Goal: Book appointment/travel/reservation

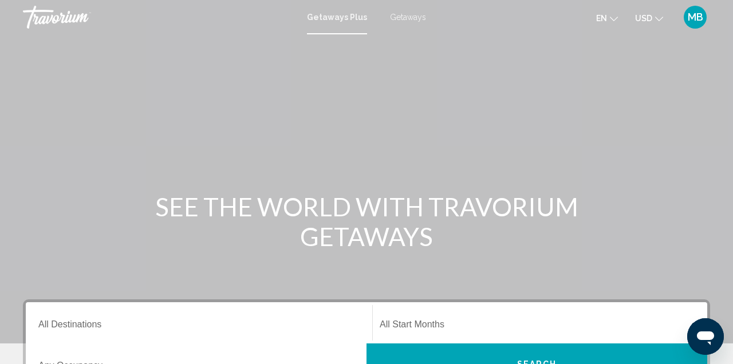
click at [414, 17] on span "Getaways" at bounding box center [408, 17] width 36 height 9
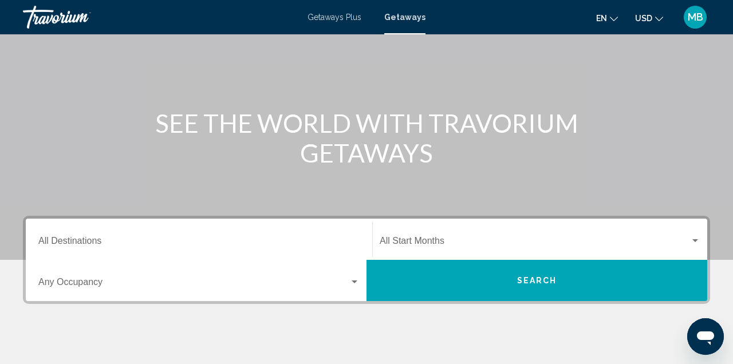
scroll to position [83, 0]
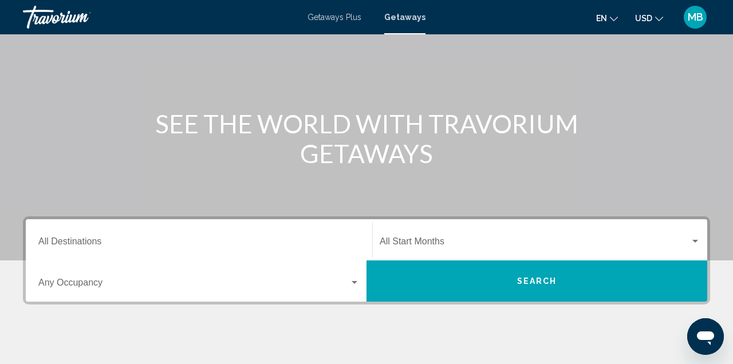
click at [696, 241] on div "Search widget" at bounding box center [696, 241] width 6 height 3
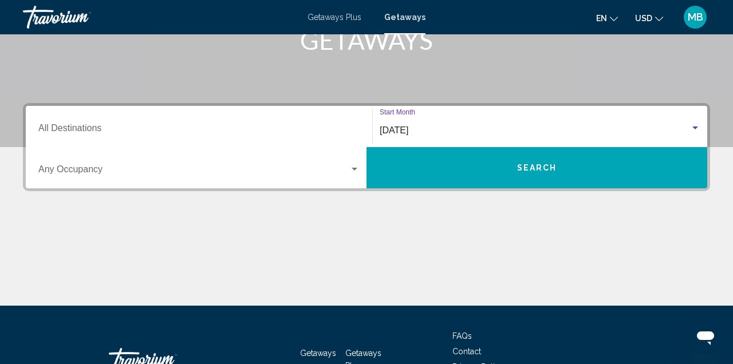
scroll to position [223, 0]
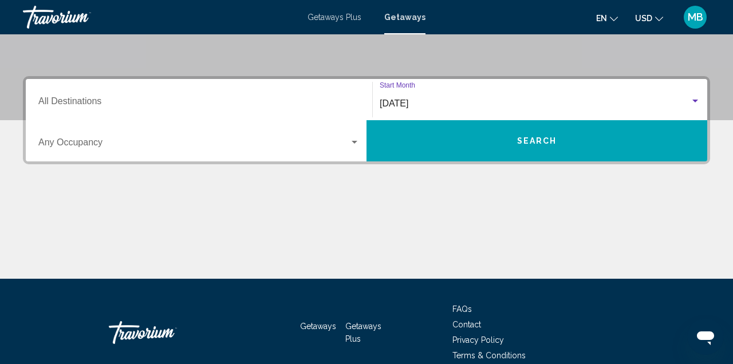
click at [696, 101] on div "Search widget" at bounding box center [696, 101] width 6 height 3
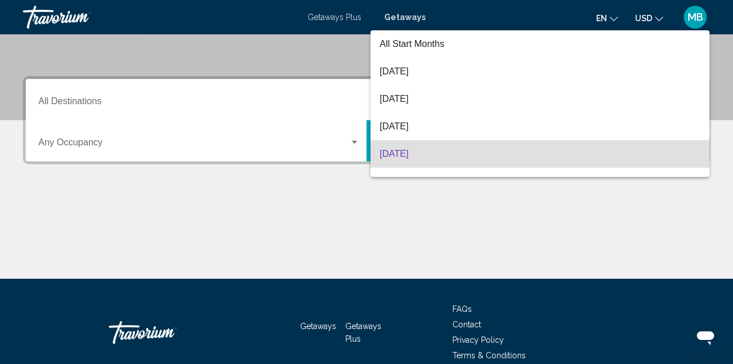
scroll to position [50, 0]
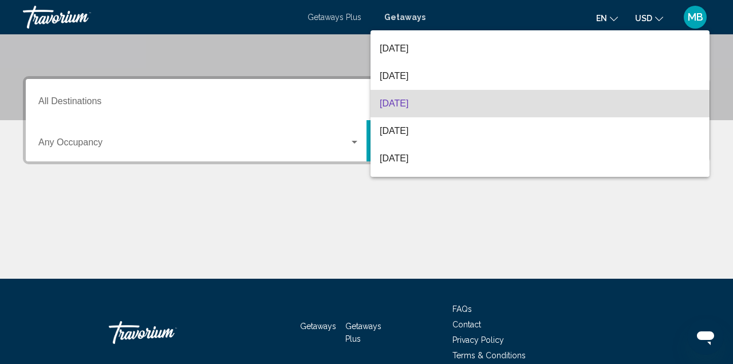
click at [722, 26] on div at bounding box center [366, 182] width 733 height 364
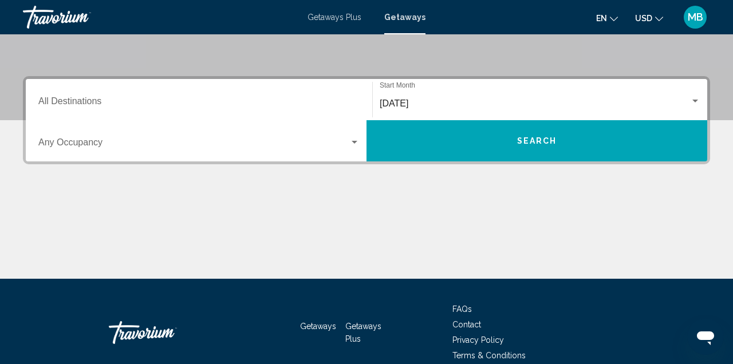
click at [698, 105] on div "Search widget" at bounding box center [695, 101] width 10 height 9
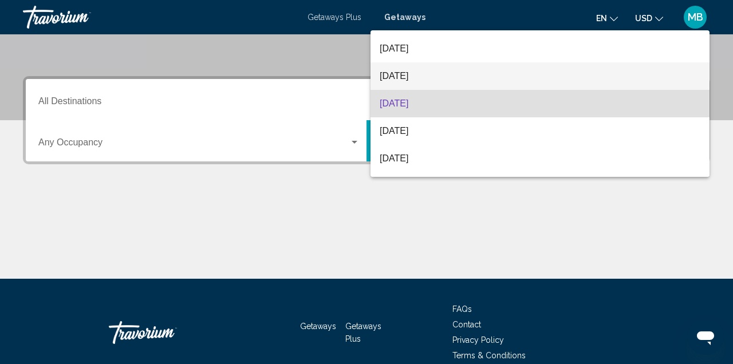
click at [423, 80] on span "[DATE]" at bounding box center [540, 76] width 321 height 28
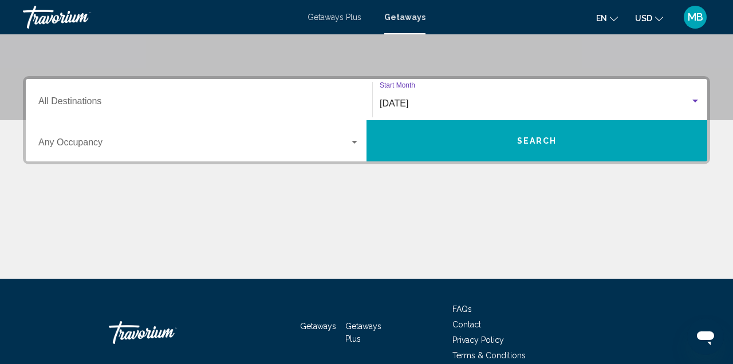
click at [113, 105] on input "Destination All Destinations" at bounding box center [198, 104] width 321 height 10
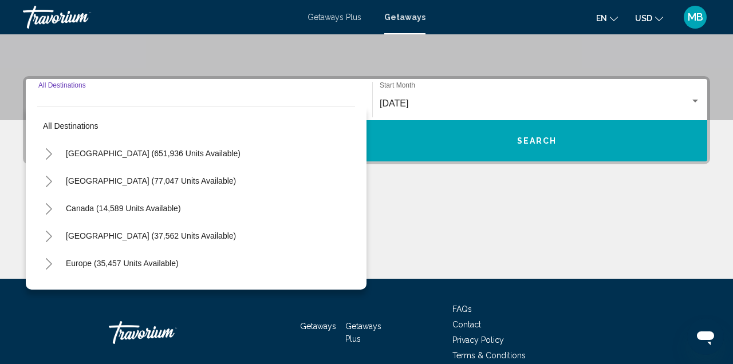
click at [135, 152] on span "United States (651,936 units available)" at bounding box center [153, 153] width 175 height 9
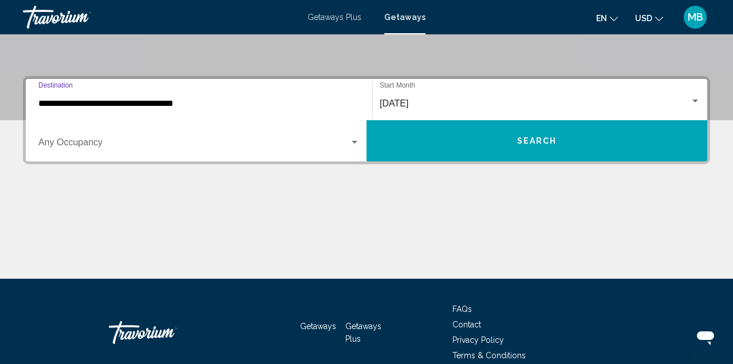
click at [148, 102] on input "**********" at bounding box center [198, 104] width 321 height 10
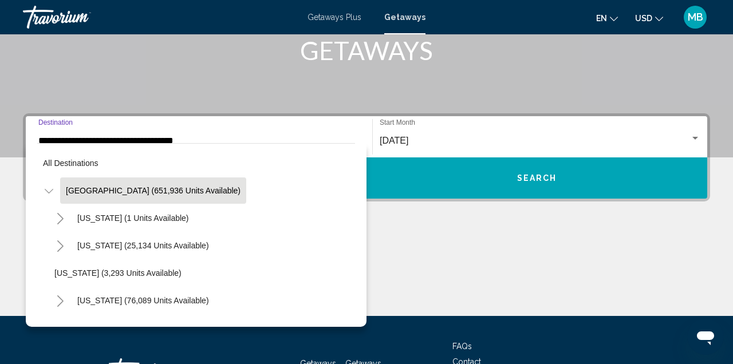
scroll to position [186, 0]
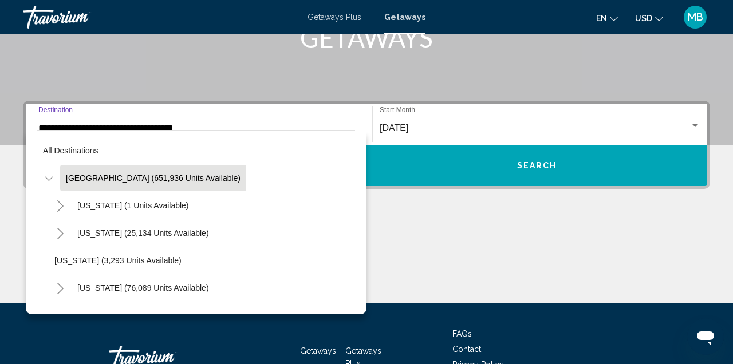
click at [363, 215] on div "All destinations United States (651,936 units available) Alabama (1 units avail…" at bounding box center [196, 223] width 341 height 184
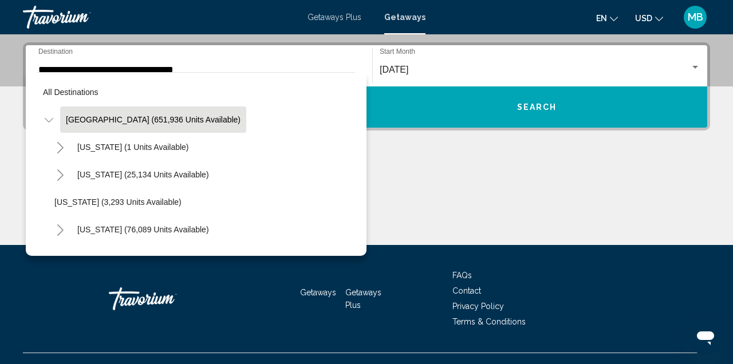
scroll to position [262, 0]
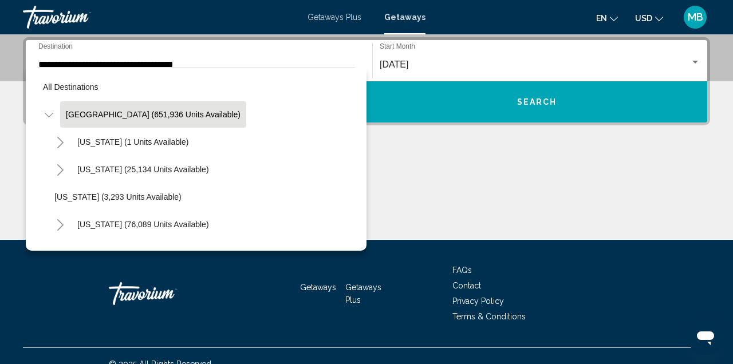
click at [358, 222] on div "All destinations United States (651,936 units available) Alabama (1 units avail…" at bounding box center [196, 159] width 341 height 184
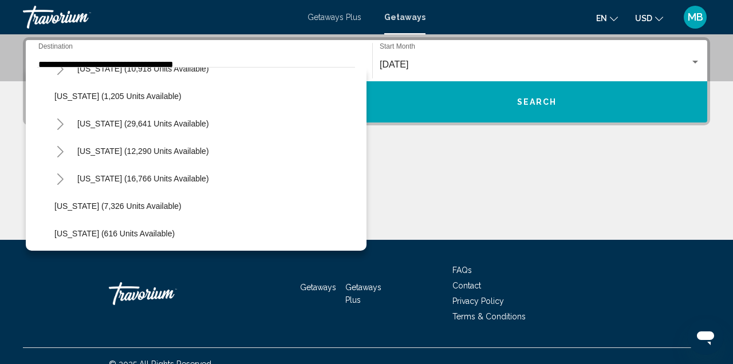
scroll to position [984, 0]
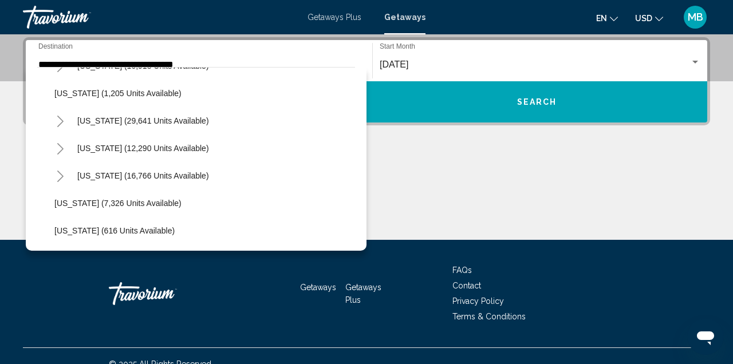
click at [170, 178] on span "Texas (16,766 units available)" at bounding box center [143, 175] width 132 height 9
type input "**********"
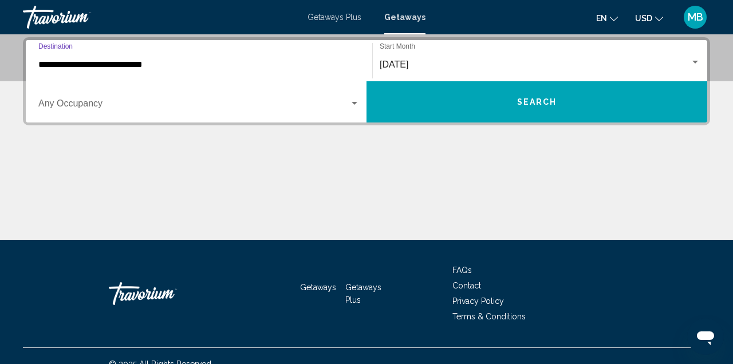
click at [550, 108] on button "Search" at bounding box center [537, 101] width 341 height 41
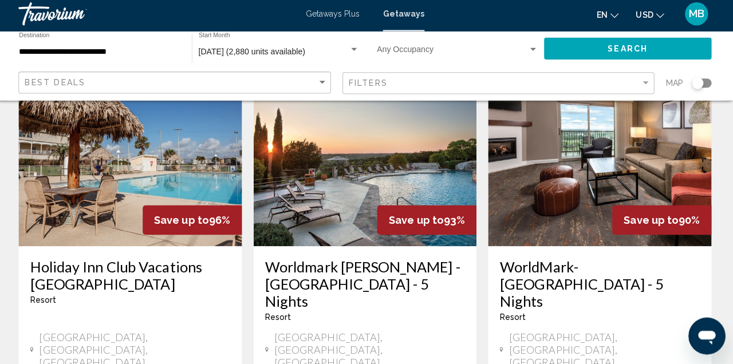
scroll to position [1443, 0]
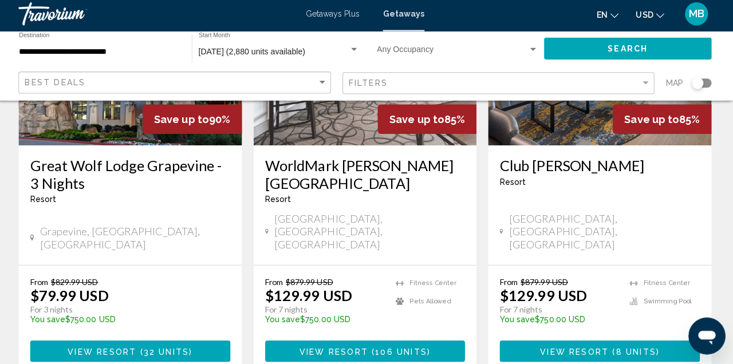
scroll to position [190, 0]
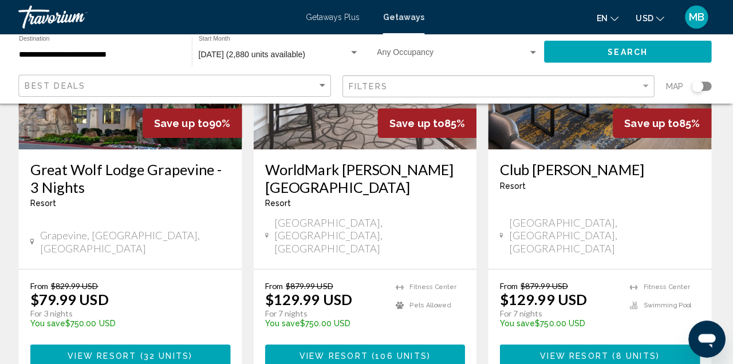
click at [607, 348] on span "View Resort" at bounding box center [574, 352] width 68 height 9
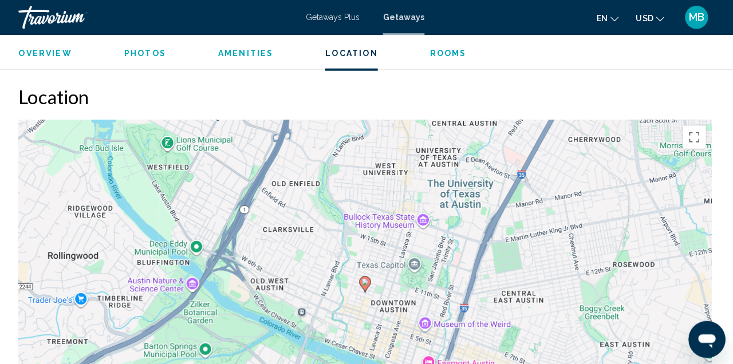
scroll to position [1838, 0]
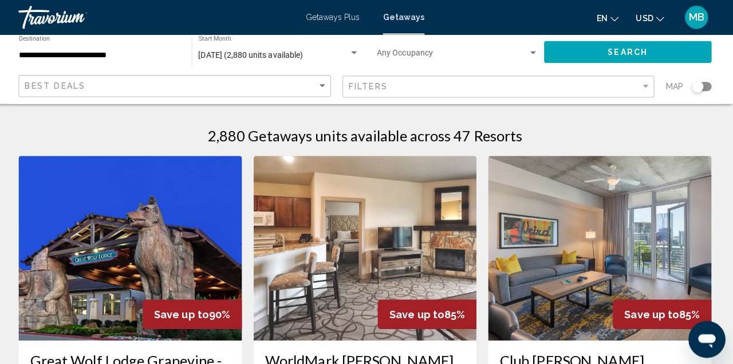
click at [280, 54] on span "October 2025 (2,880 units available)" at bounding box center [254, 54] width 104 height 9
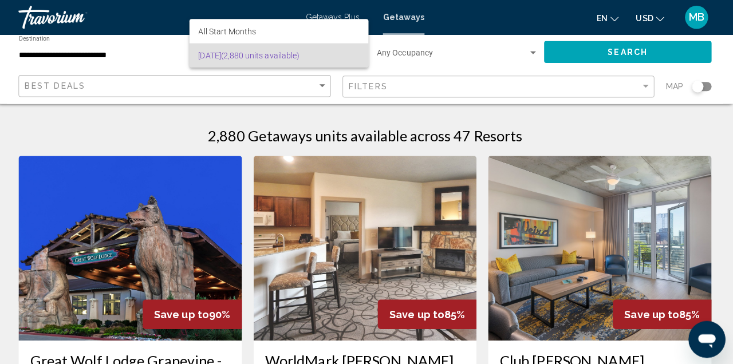
click at [300, 58] on span "October 2025 (2,880 units available)" at bounding box center [281, 55] width 159 height 24
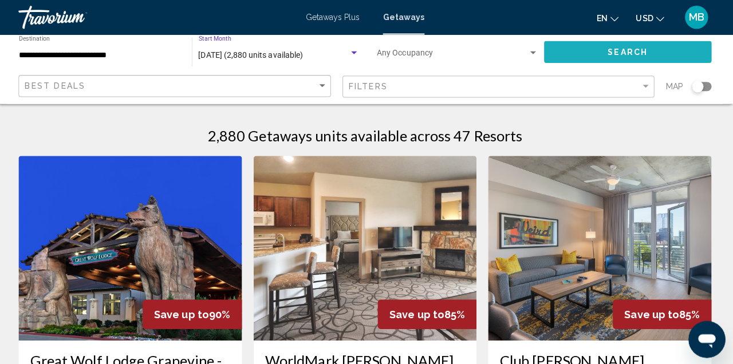
click at [624, 54] on span "Search" at bounding box center [627, 52] width 40 height 9
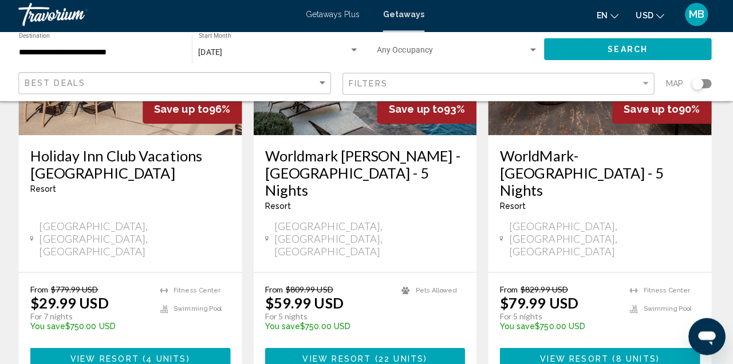
scroll to position [1560, 0]
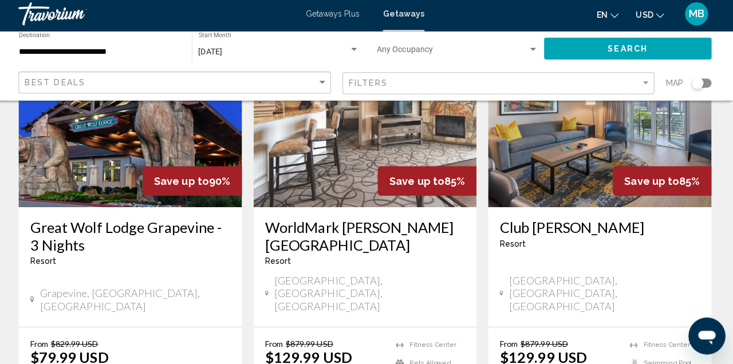
scroll to position [132, 0]
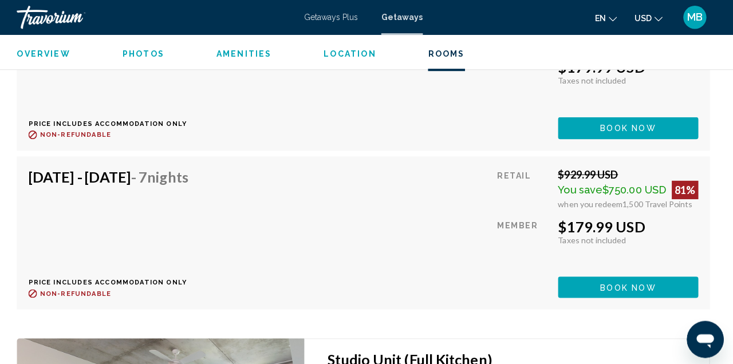
scroll to position [2671, 0]
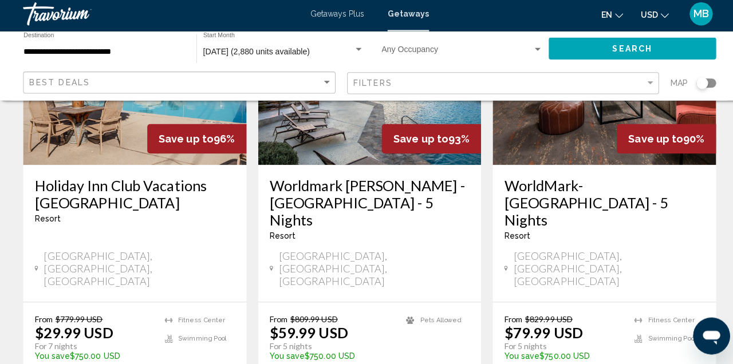
scroll to position [1521, 0]
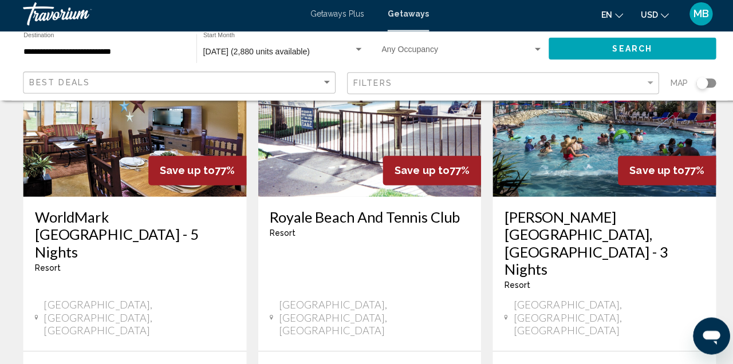
scroll to position [1456, 0]
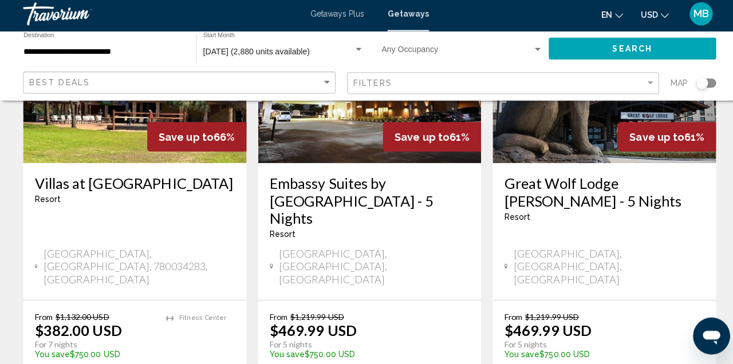
scroll to position [1497, 0]
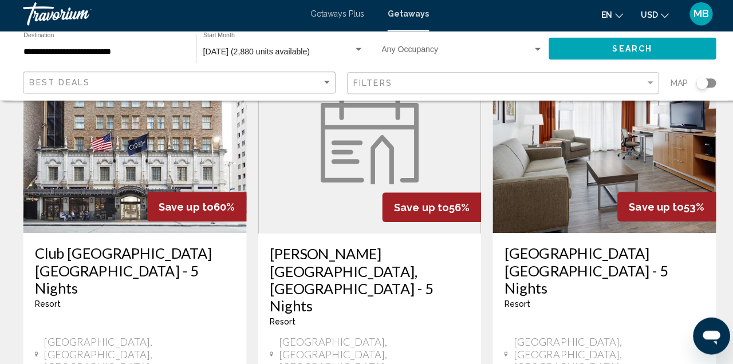
scroll to position [108, 0]
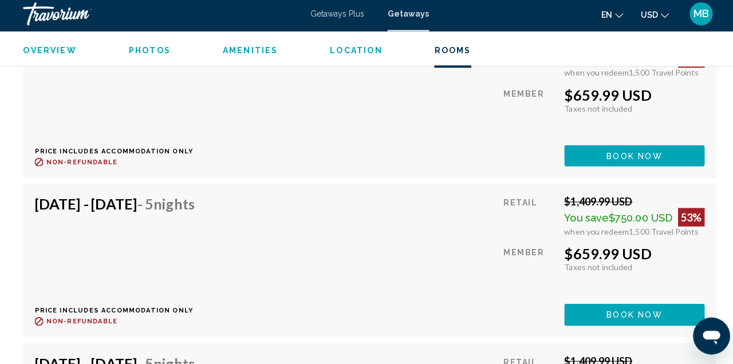
scroll to position [4955, 0]
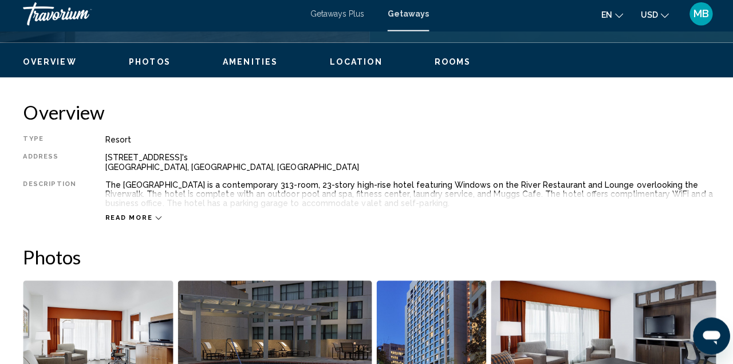
scroll to position [535, 0]
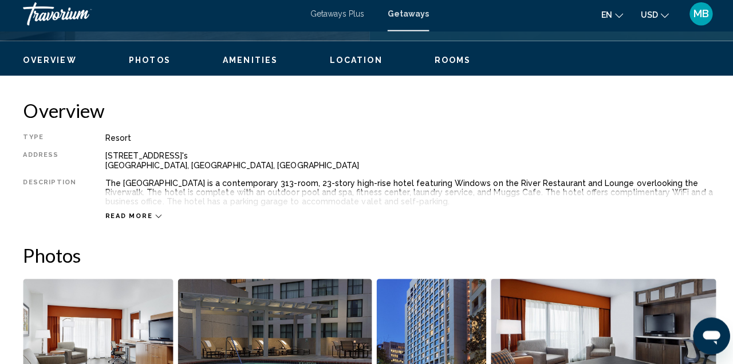
click at [134, 216] on span "Read more" at bounding box center [127, 217] width 47 height 7
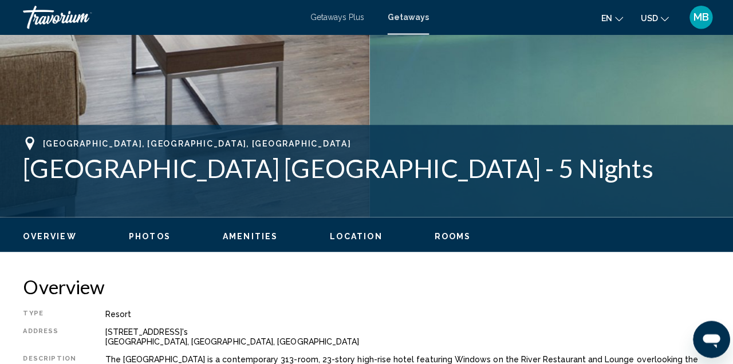
scroll to position [363, 0]
click at [352, 236] on span "Location" at bounding box center [353, 234] width 52 height 9
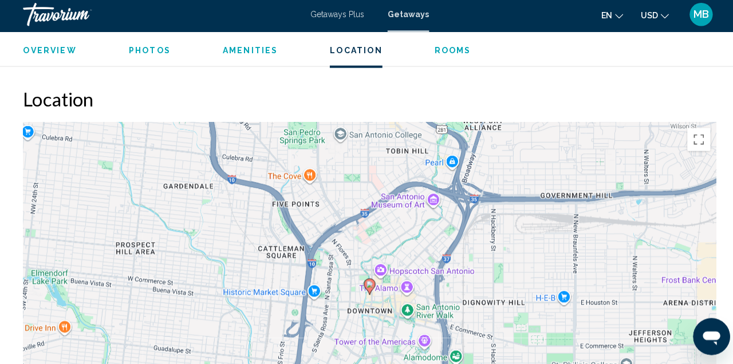
scroll to position [1319, 0]
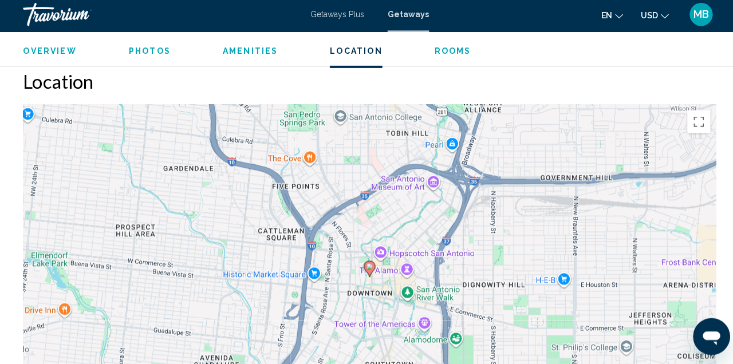
click at [261, 53] on span "Amenities" at bounding box center [248, 53] width 55 height 9
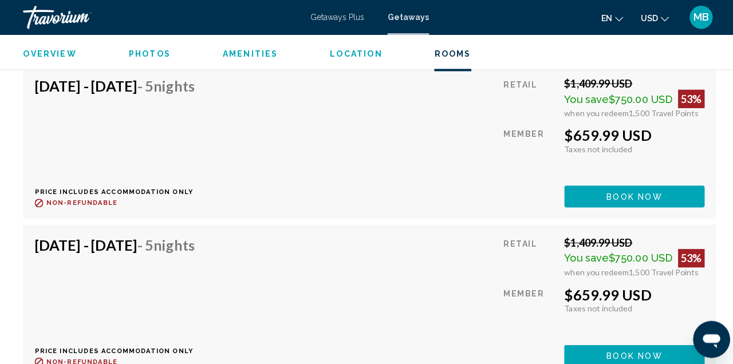
scroll to position [4752, 0]
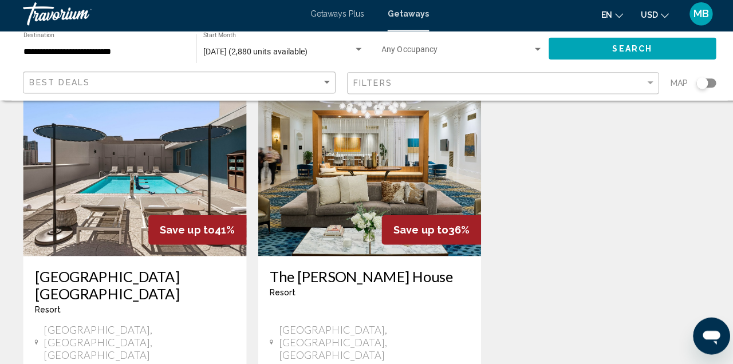
scroll to position [1452, 0]
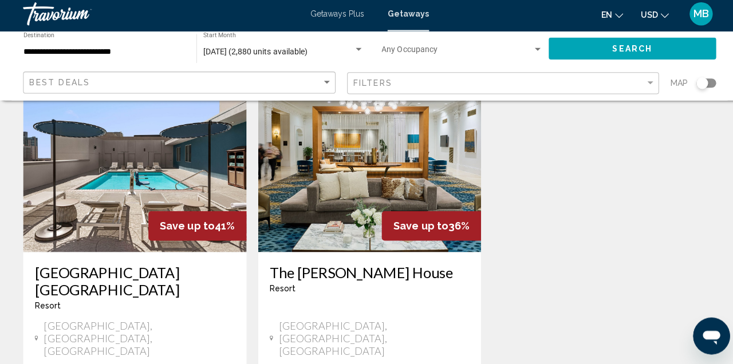
click at [334, 15] on span "Getaways Plus" at bounding box center [335, 17] width 54 height 9
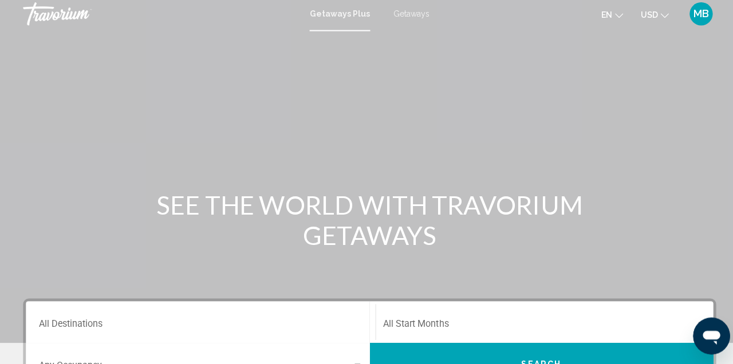
click at [680, 322] on span "Search widget" at bounding box center [535, 327] width 311 height 10
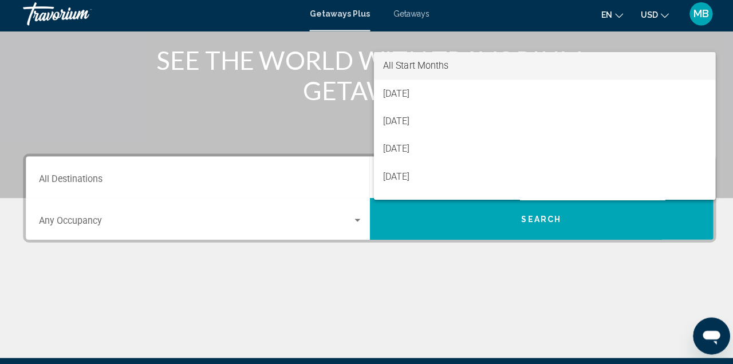
scroll to position [223, 0]
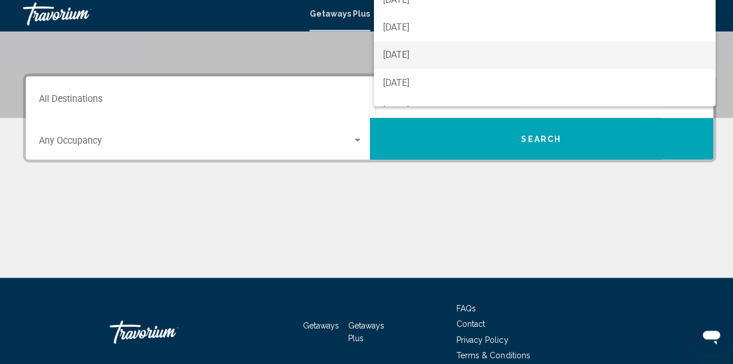
click at [430, 72] on span "October 2025" at bounding box center [540, 59] width 321 height 28
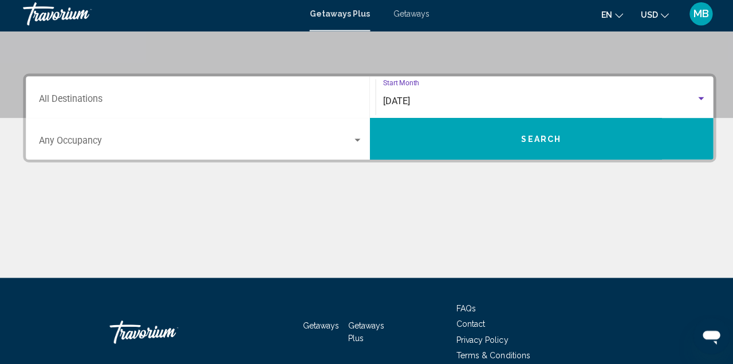
click at [109, 104] on input "Destination All Destinations" at bounding box center [198, 104] width 321 height 10
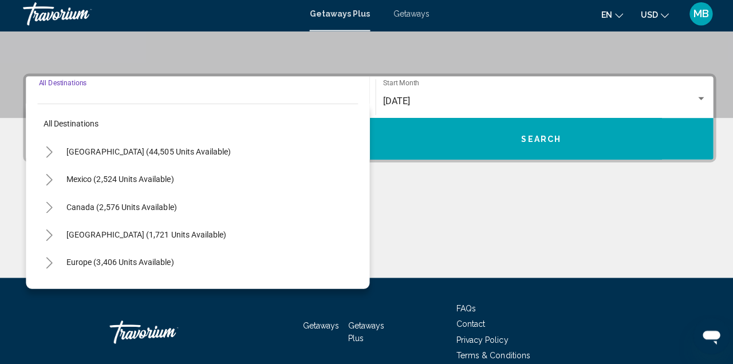
click at [134, 152] on span "United States (44,505 units available)" at bounding box center [147, 153] width 163 height 9
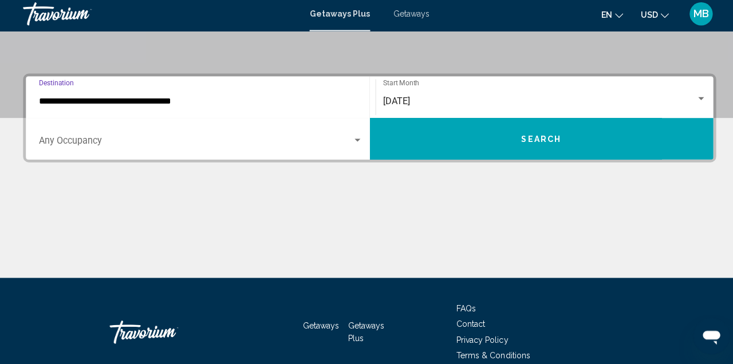
click at [143, 102] on input "**********" at bounding box center [198, 104] width 321 height 10
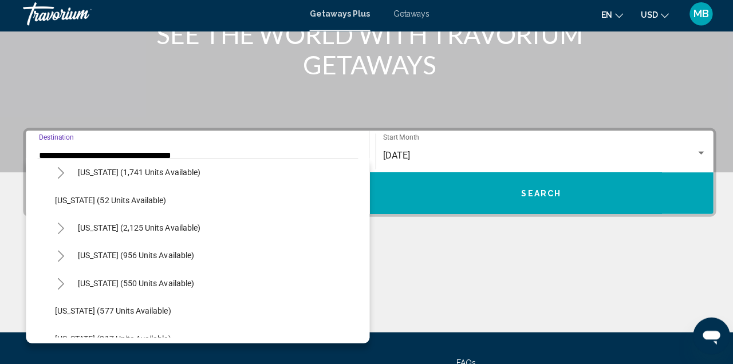
scroll to position [884, 0]
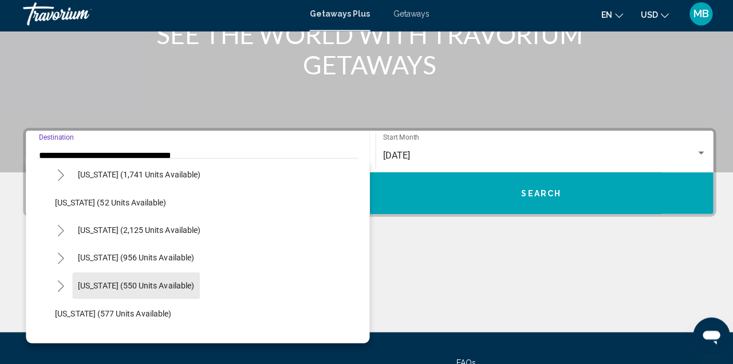
click at [166, 293] on button "Texas (550 units available)" at bounding box center [135, 287] width 127 height 26
type input "**********"
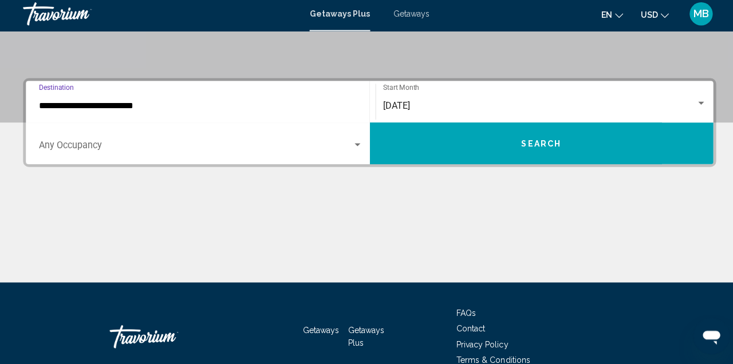
scroll to position [223, 0]
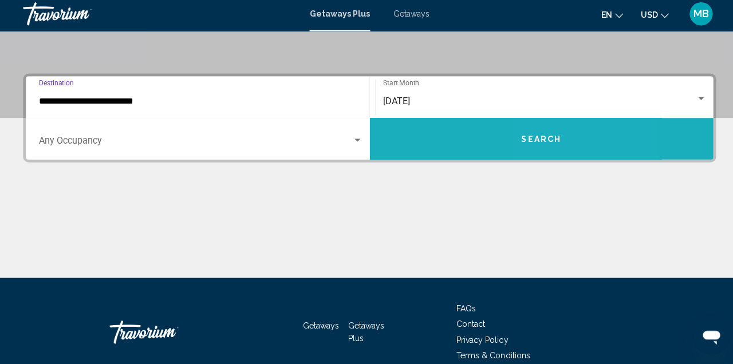
click at [561, 131] on button "Search" at bounding box center [537, 140] width 341 height 41
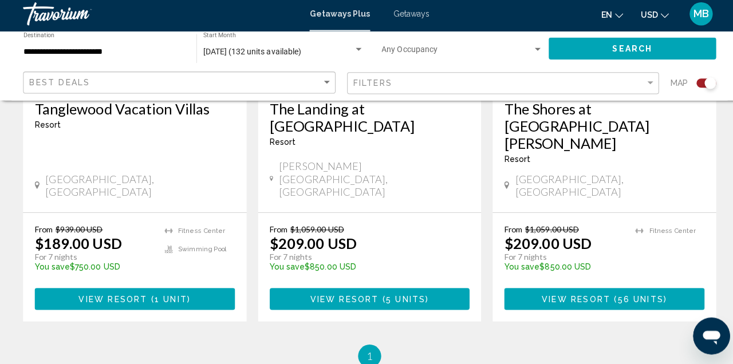
scroll to position [1053, 0]
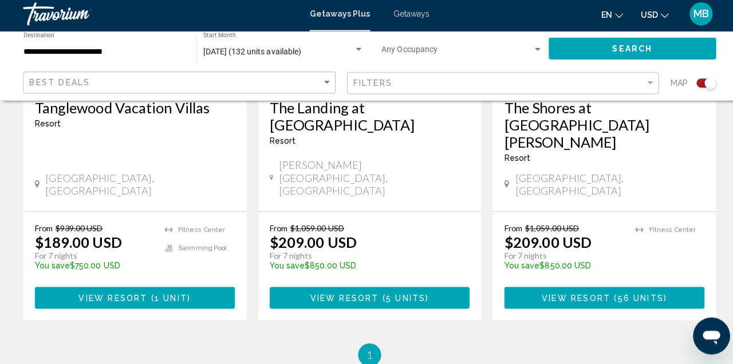
click at [368, 350] on span "1" at bounding box center [367, 356] width 6 height 13
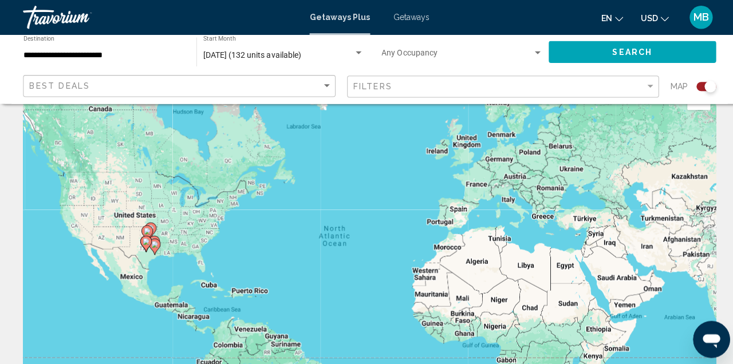
scroll to position [0, 0]
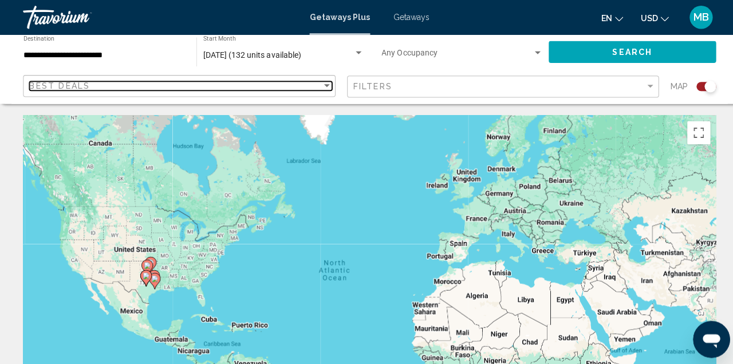
click at [322, 86] on div "Sort by" at bounding box center [324, 85] width 6 height 3
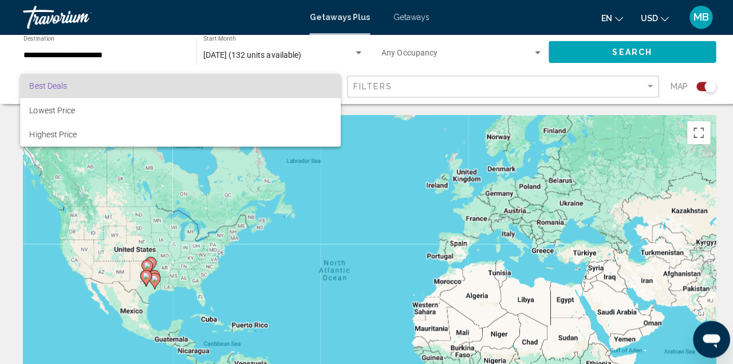
click at [441, 161] on div at bounding box center [366, 182] width 733 height 364
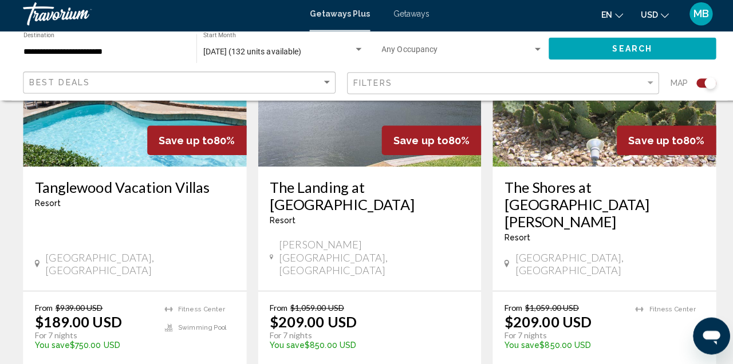
scroll to position [982, 0]
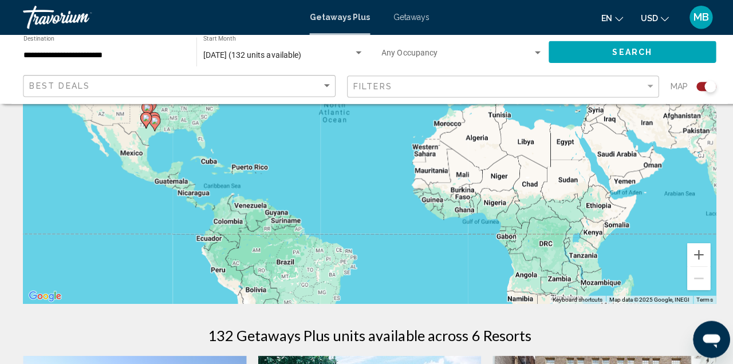
scroll to position [156, 0]
click at [411, 17] on span "Getaways" at bounding box center [408, 17] width 36 height 9
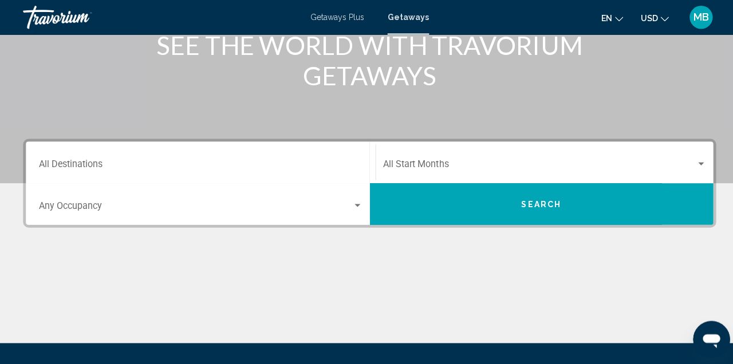
scroll to position [161, 0]
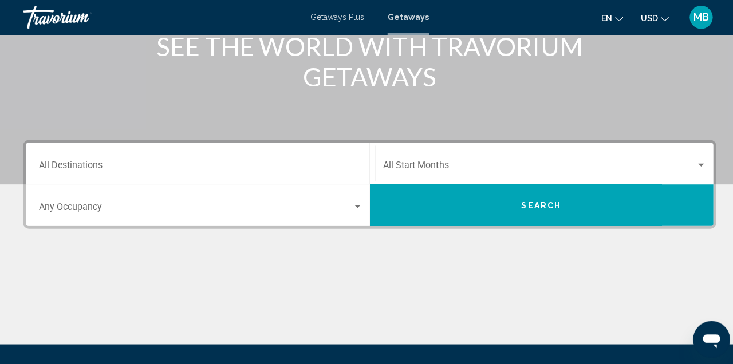
click at [696, 163] on div "Search widget" at bounding box center [696, 163] width 6 height 3
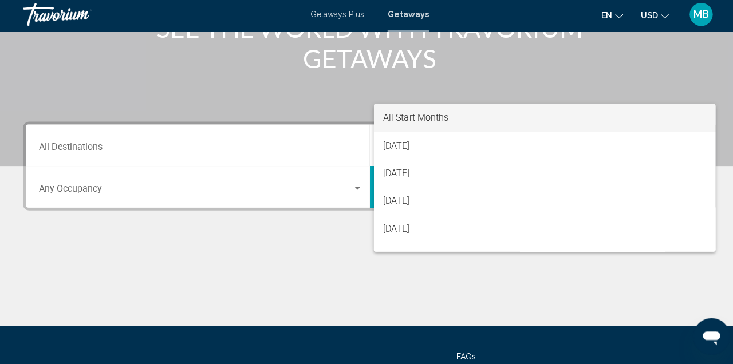
scroll to position [260, 0]
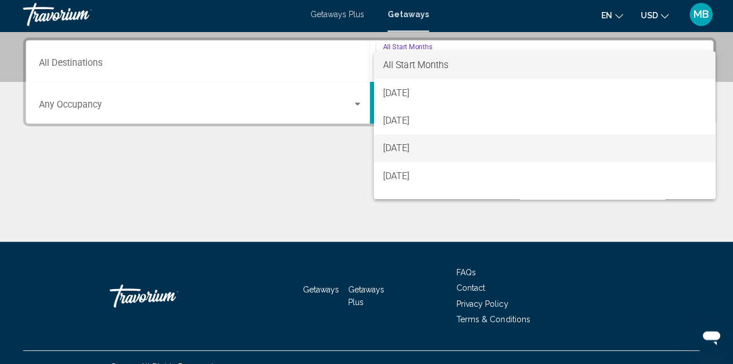
click at [421, 153] on span "[DATE]" at bounding box center [540, 150] width 321 height 28
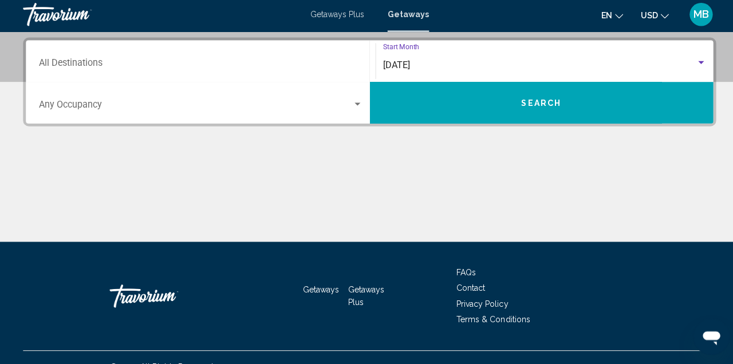
click at [233, 65] on input "Destination All Destinations" at bounding box center [198, 67] width 321 height 10
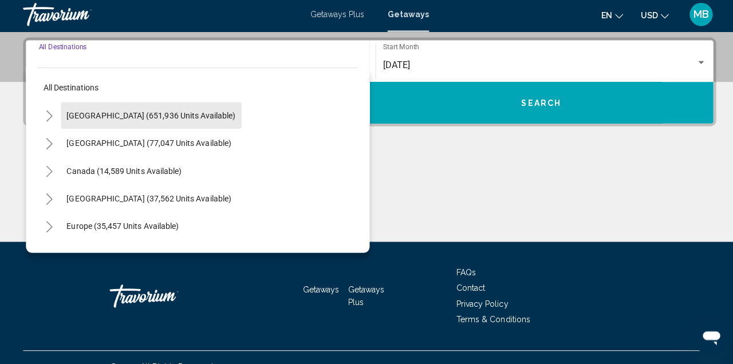
click at [195, 115] on span "[GEOGRAPHIC_DATA] (651,936 units available)" at bounding box center [150, 117] width 168 height 9
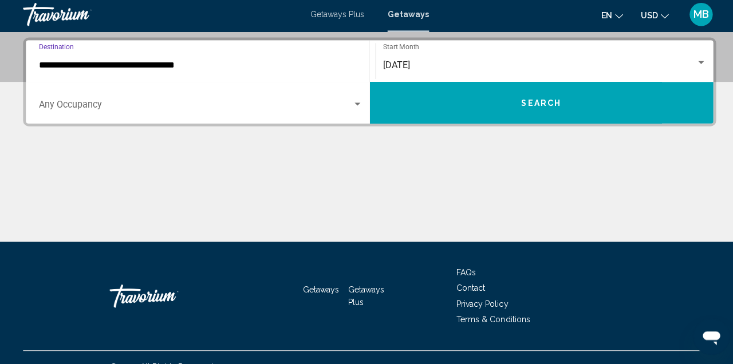
click at [219, 65] on input "**********" at bounding box center [198, 67] width 321 height 10
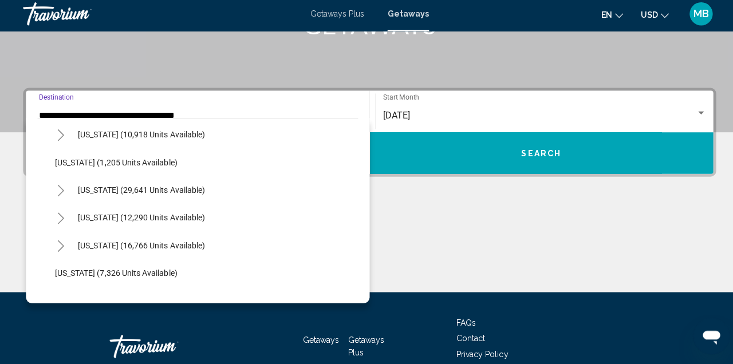
scroll to position [970, 0]
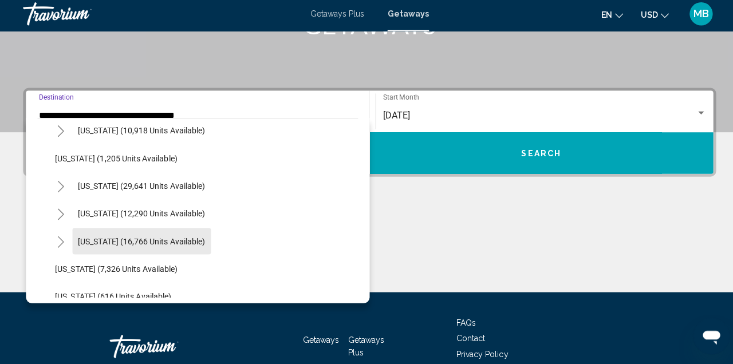
click at [183, 244] on span "Texas (16,766 units available)" at bounding box center [140, 242] width 126 height 9
type input "**********"
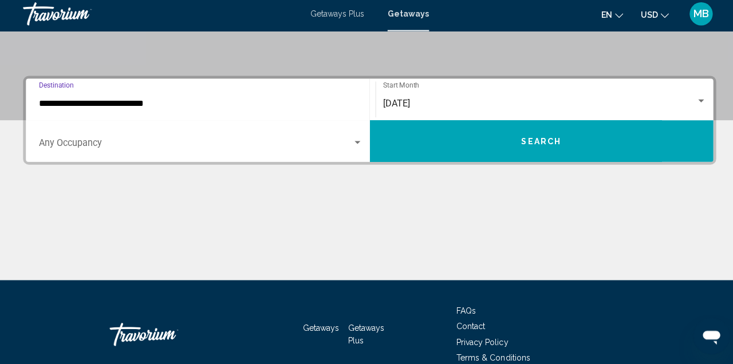
scroll to position [223, 0]
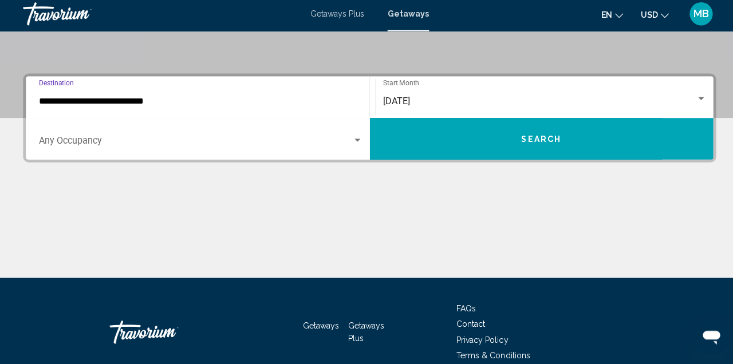
click at [570, 140] on button "Search" at bounding box center [537, 140] width 341 height 41
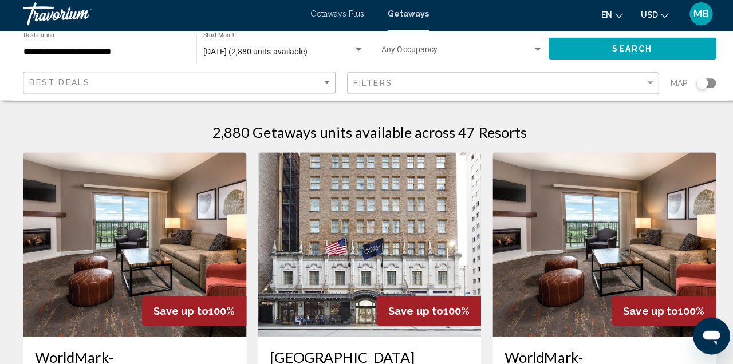
click at [631, 273] on img "Main content" at bounding box center [600, 246] width 222 height 183
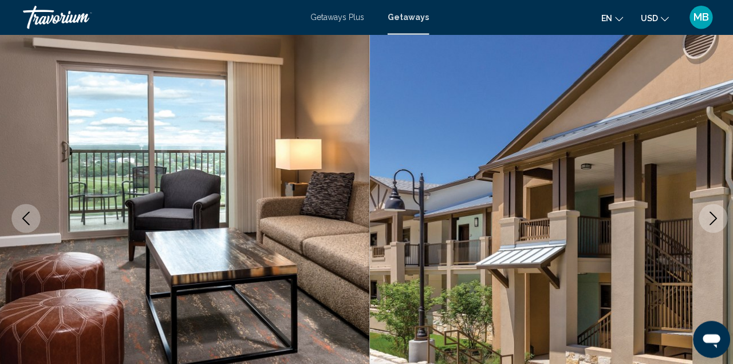
scroll to position [90, 0]
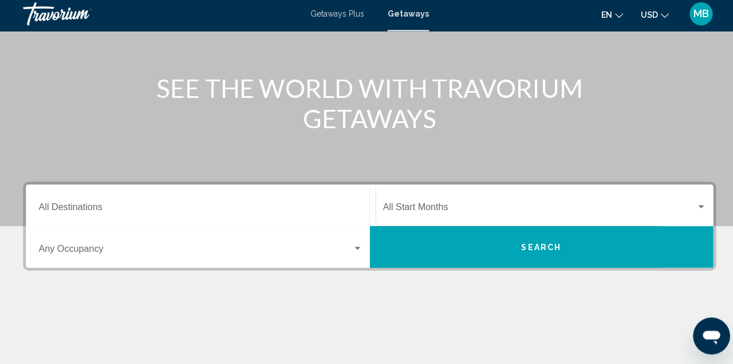
scroll to position [118, 0]
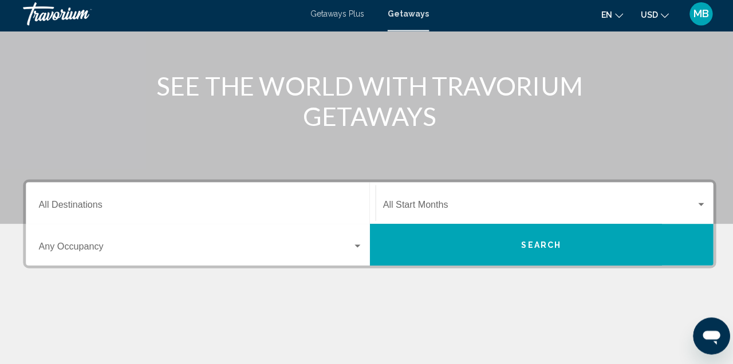
click at [181, 209] on input "Destination All Destinations" at bounding box center [198, 209] width 321 height 10
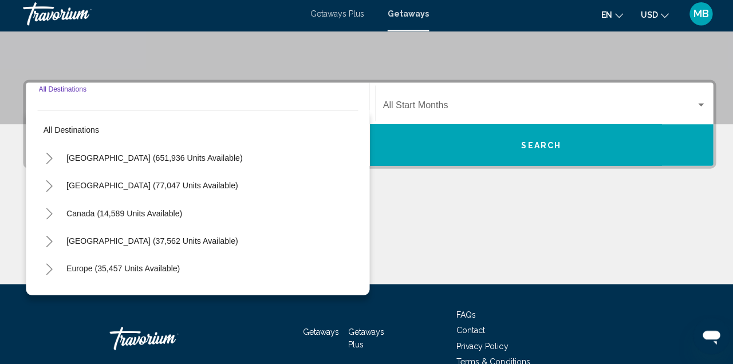
scroll to position [223, 0]
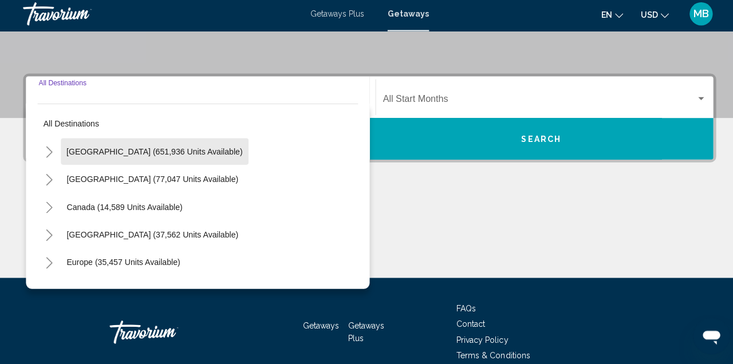
click at [191, 156] on span "[GEOGRAPHIC_DATA] (651,936 units available)" at bounding box center [153, 153] width 175 height 9
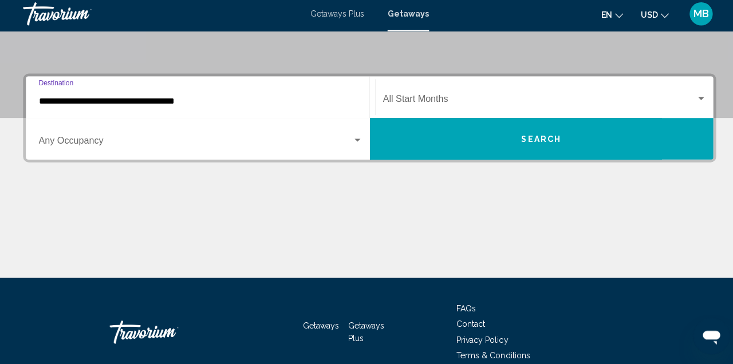
click at [178, 105] on input "**********" at bounding box center [198, 104] width 321 height 10
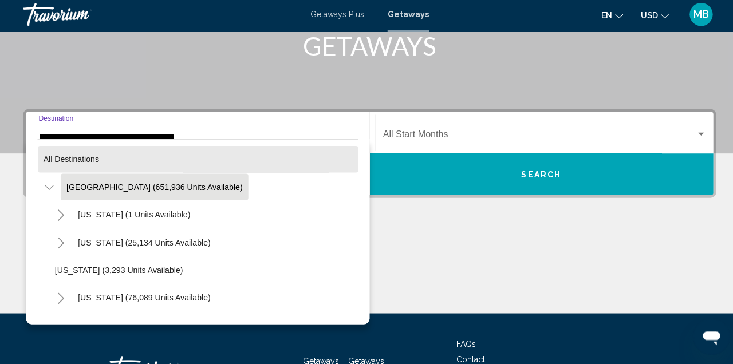
scroll to position [196, 0]
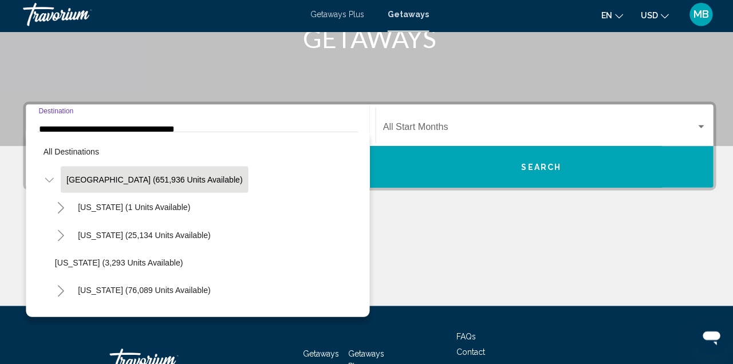
click at [144, 233] on span "Arizona (25,134 units available)" at bounding box center [143, 235] width 132 height 9
type input "**********"
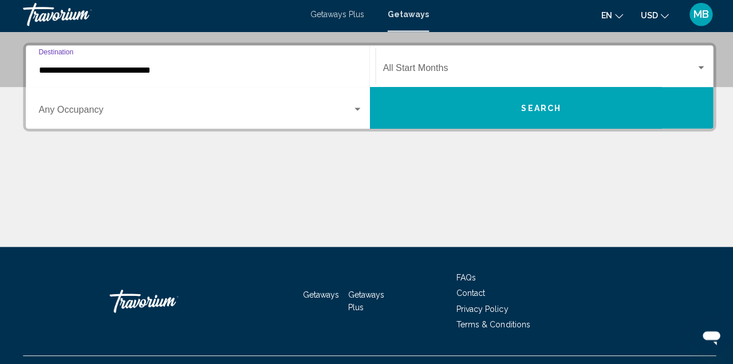
scroll to position [260, 0]
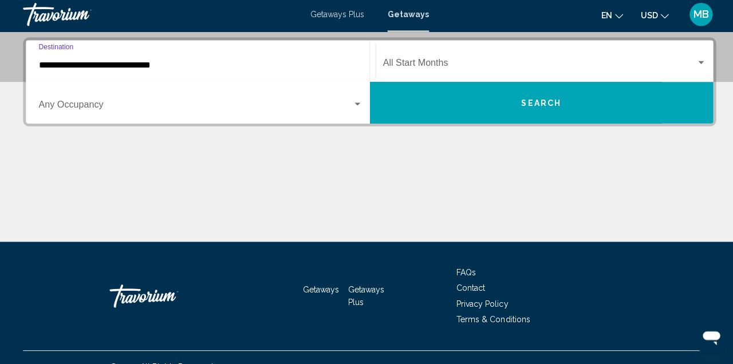
click at [689, 65] on span "Search widget" at bounding box center [535, 67] width 311 height 10
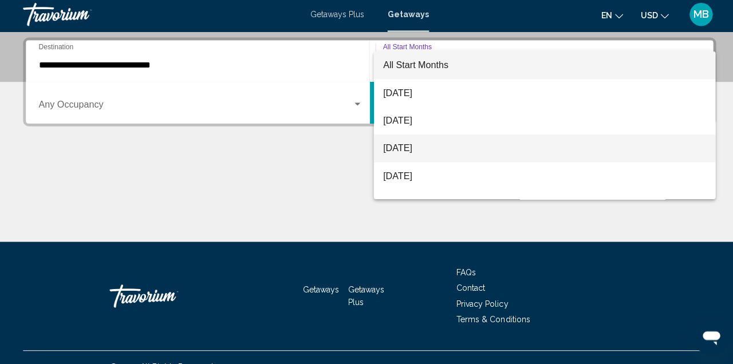
click at [426, 150] on span "October 2025" at bounding box center [540, 150] width 321 height 28
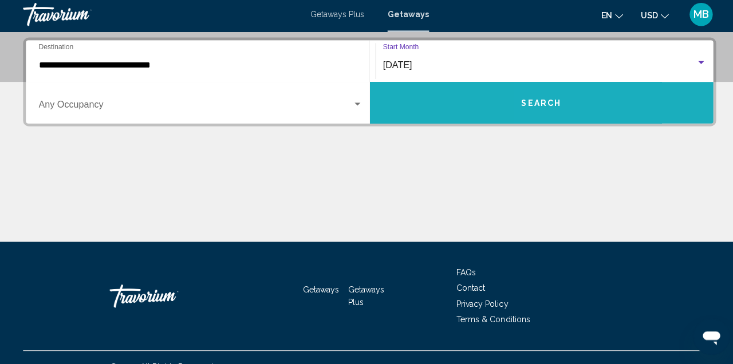
click at [551, 107] on span "Search" at bounding box center [537, 105] width 40 height 9
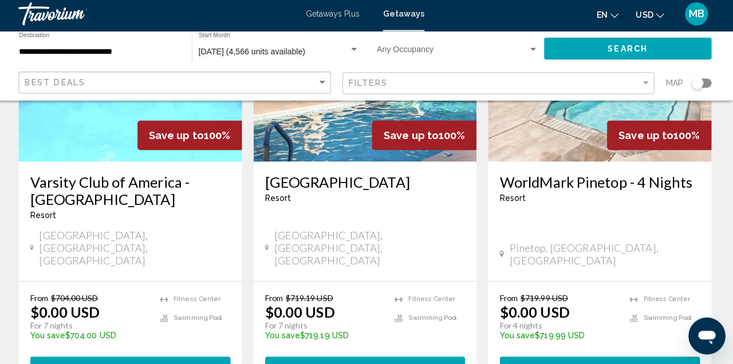
scroll to position [1533, 0]
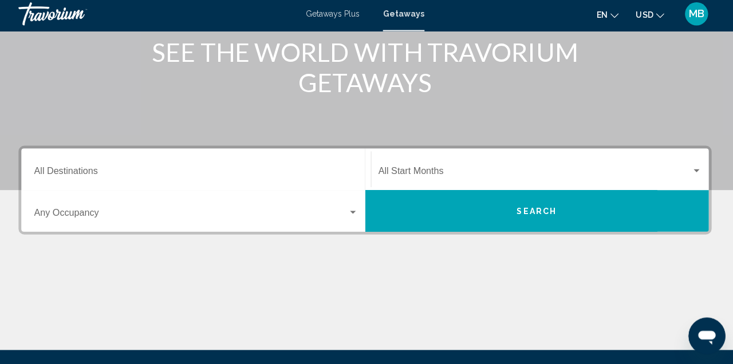
scroll to position [223, 0]
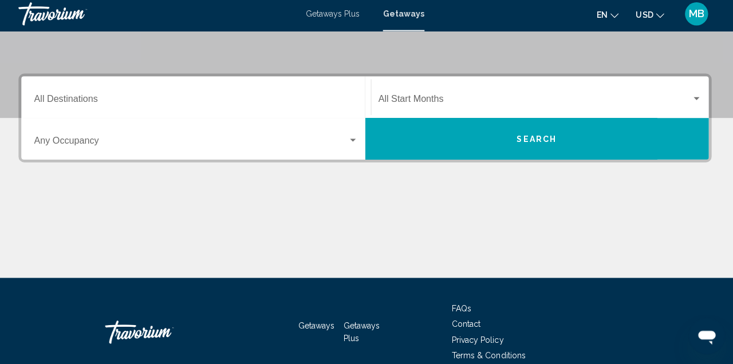
click at [696, 98] on div "Search widget" at bounding box center [695, 101] width 10 height 9
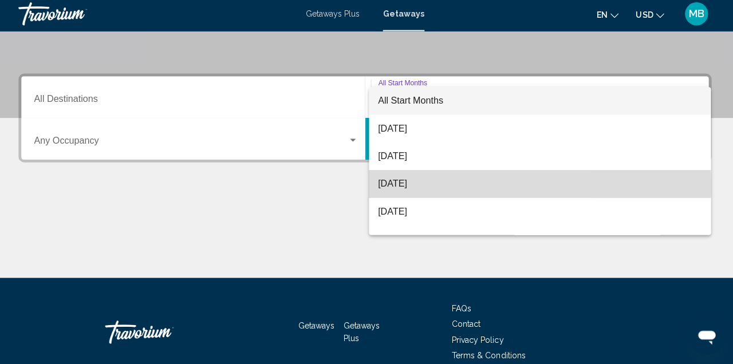
click at [435, 187] on span "October 2025" at bounding box center [540, 186] width 321 height 28
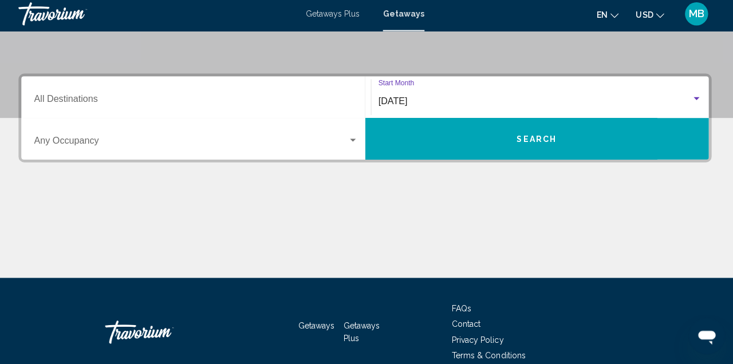
click at [101, 101] on input "Destination All Destinations" at bounding box center [198, 104] width 321 height 10
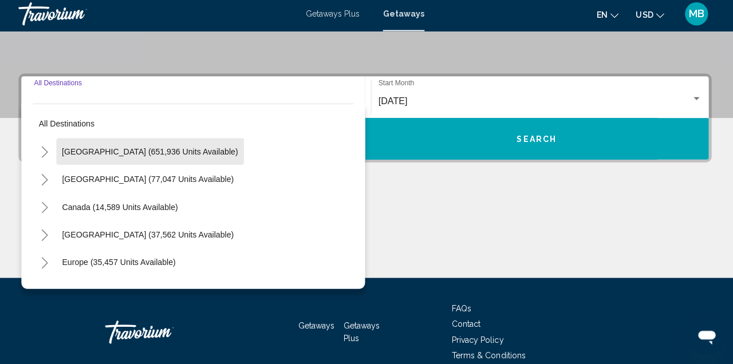
click at [191, 152] on span "United States (651,936 units available)" at bounding box center [153, 153] width 175 height 9
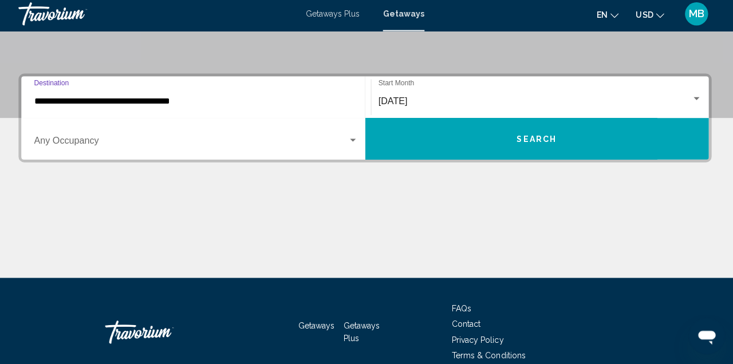
click at [226, 104] on input "**********" at bounding box center [198, 104] width 321 height 10
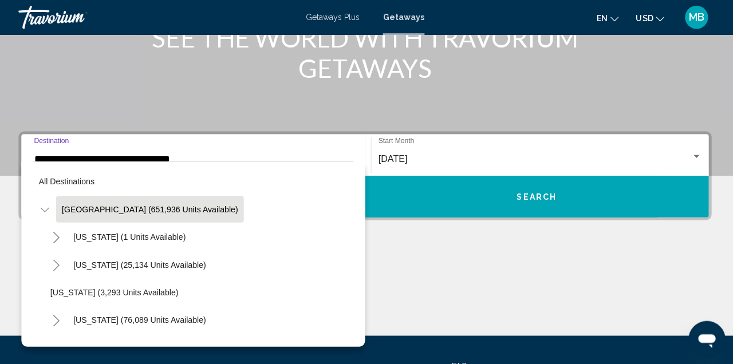
click at [172, 264] on span "Arizona (25,134 units available)" at bounding box center [143, 262] width 132 height 9
type input "**********"
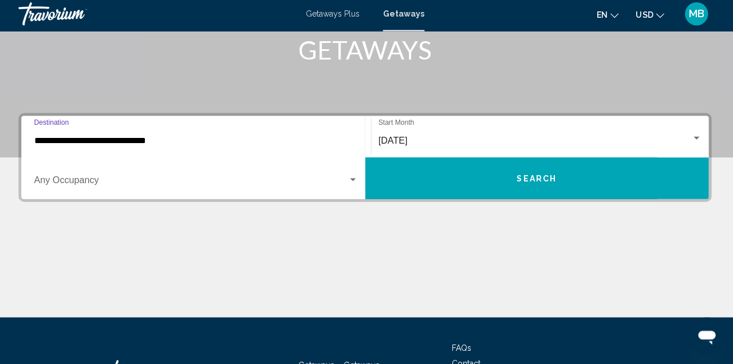
scroll to position [223, 0]
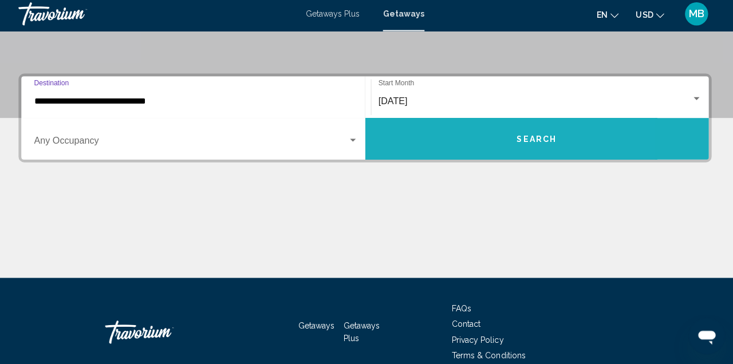
click at [562, 139] on button "Search" at bounding box center [537, 140] width 341 height 41
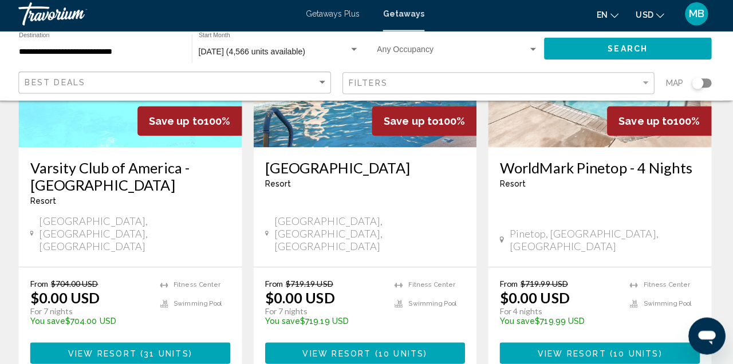
scroll to position [1544, 0]
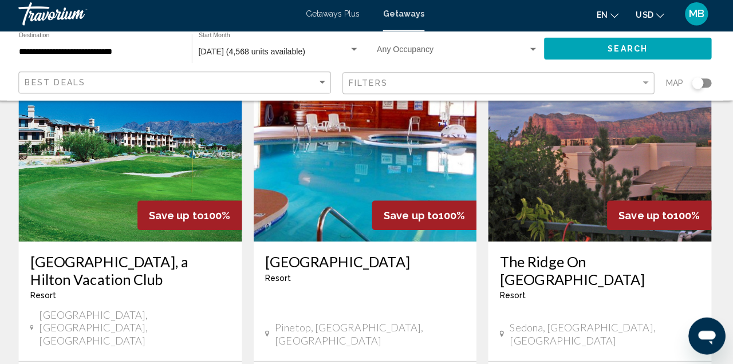
scroll to position [565, 0]
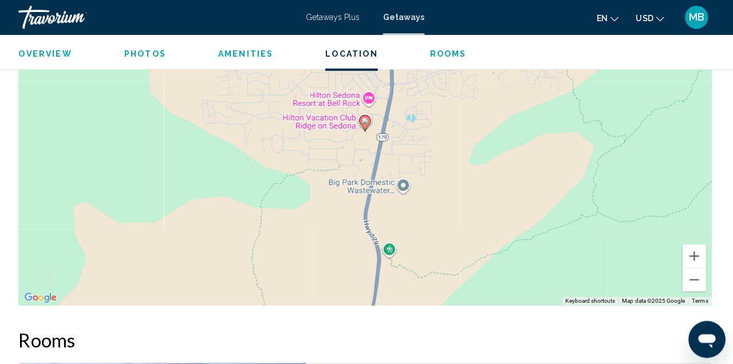
scroll to position [1777, 0]
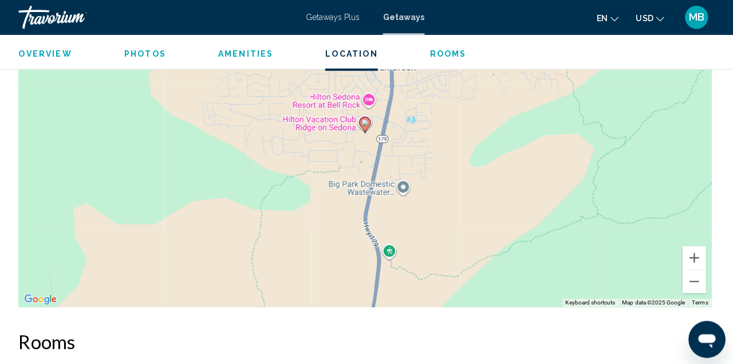
click at [445, 53] on span "Rooms" at bounding box center [449, 53] width 37 height 9
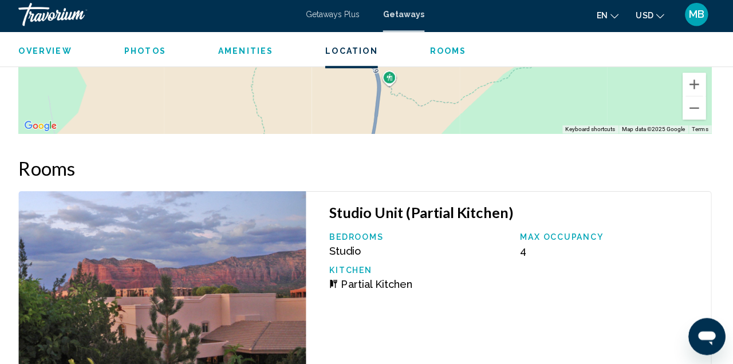
scroll to position [2024, 0]
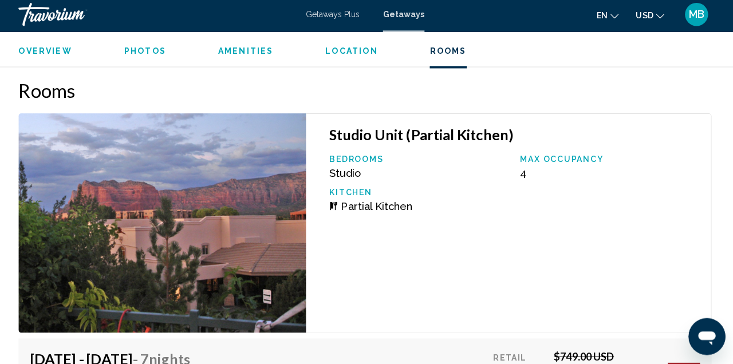
click at [247, 50] on span "Amenities" at bounding box center [248, 53] width 55 height 9
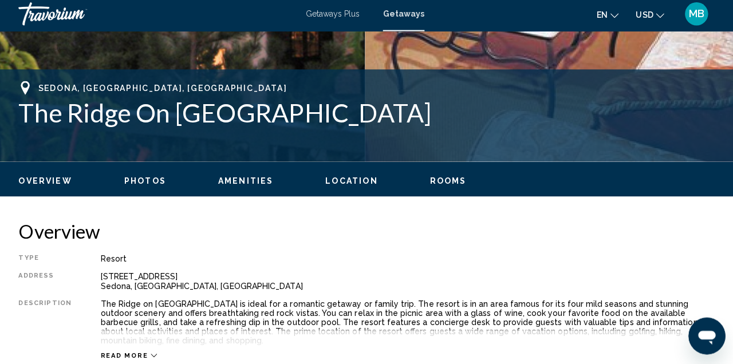
scroll to position [415, 0]
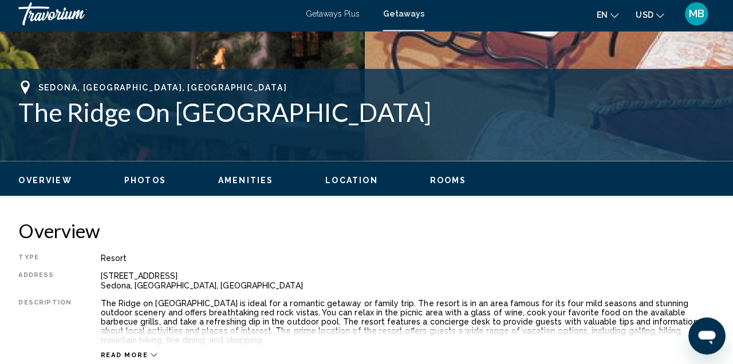
click at [144, 352] on span "Read more" at bounding box center [127, 355] width 47 height 7
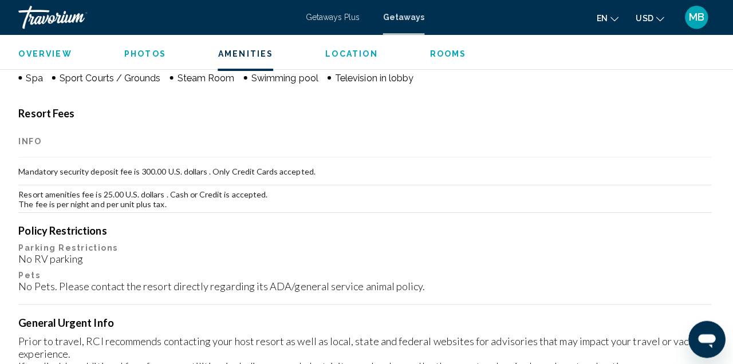
scroll to position [1249, 0]
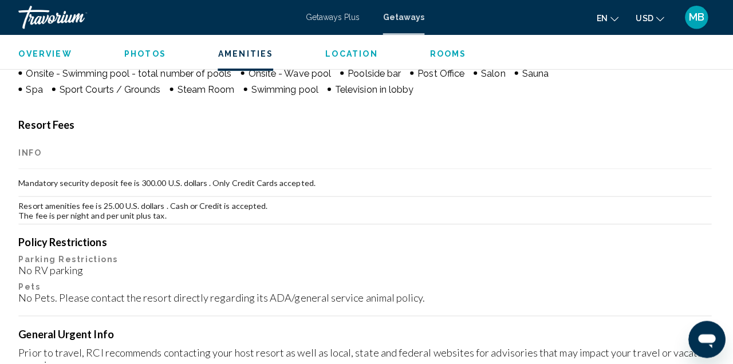
click at [504, 152] on th "Info" at bounding box center [367, 152] width 688 height 32
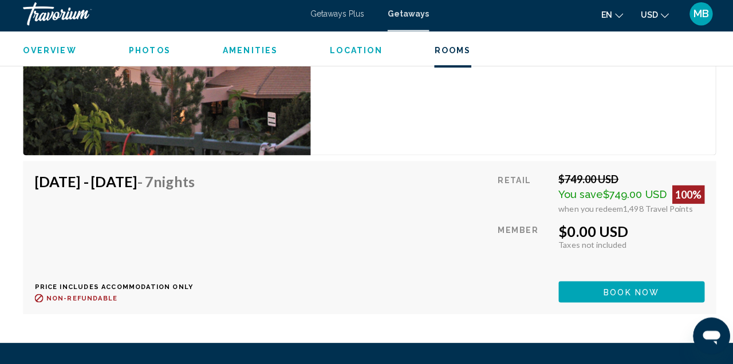
scroll to position [2200, 0]
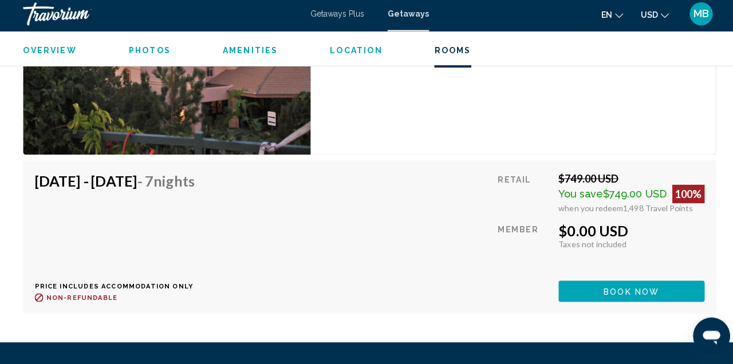
click at [629, 288] on span "Book now" at bounding box center [627, 292] width 56 height 9
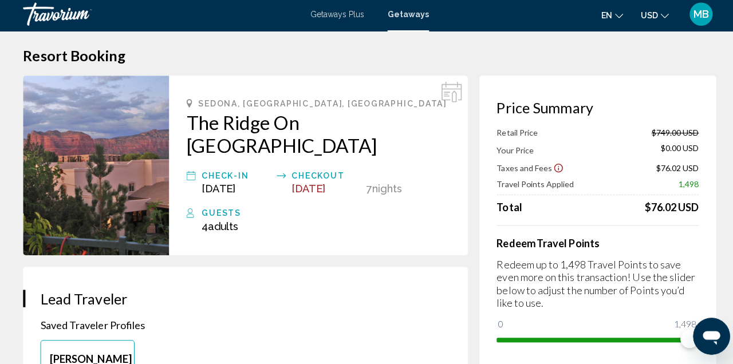
scroll to position [17, 0]
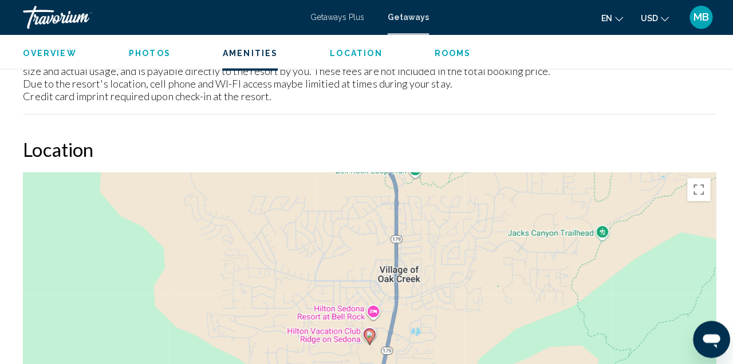
scroll to position [1560, 0]
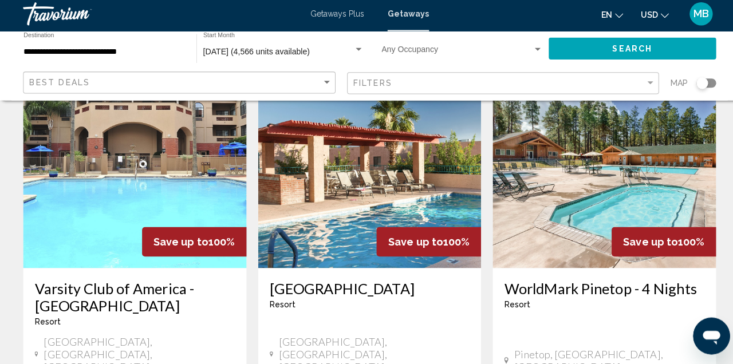
scroll to position [1423, 0]
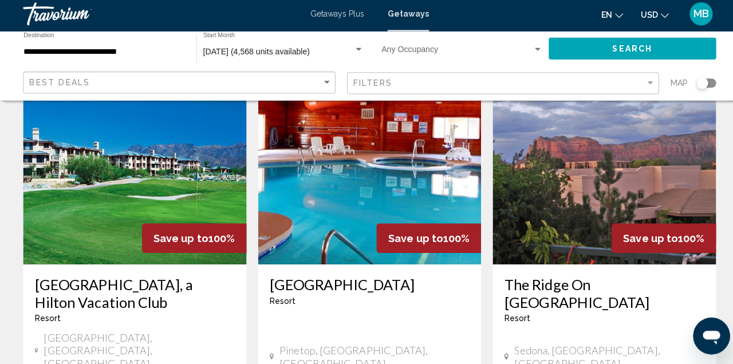
scroll to position [541, 0]
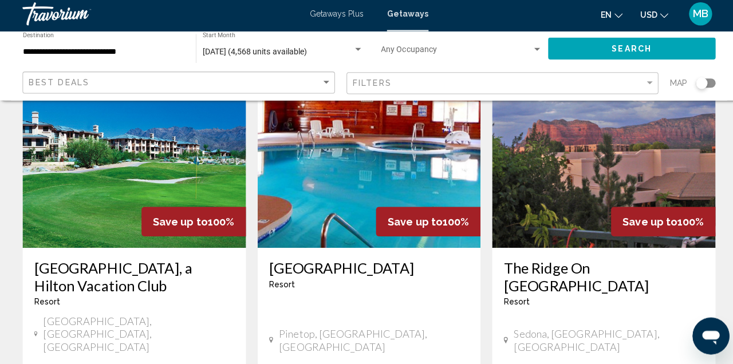
scroll to position [557, 0]
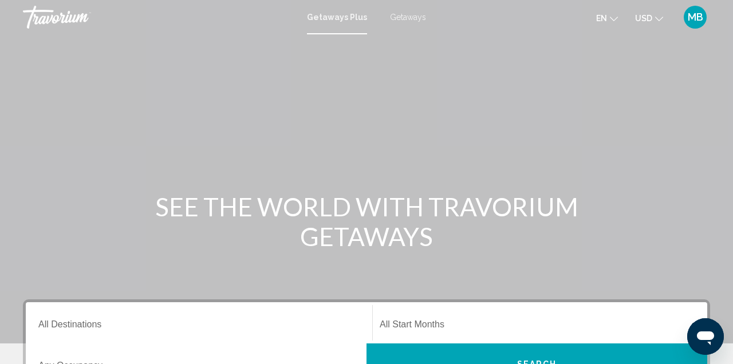
click at [415, 19] on span "Getaways" at bounding box center [408, 17] width 36 height 9
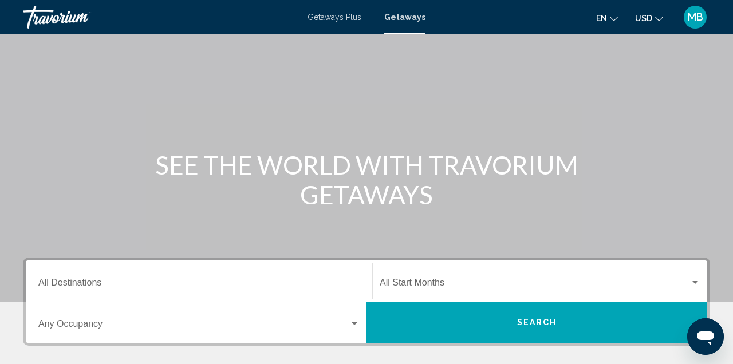
scroll to position [44, 0]
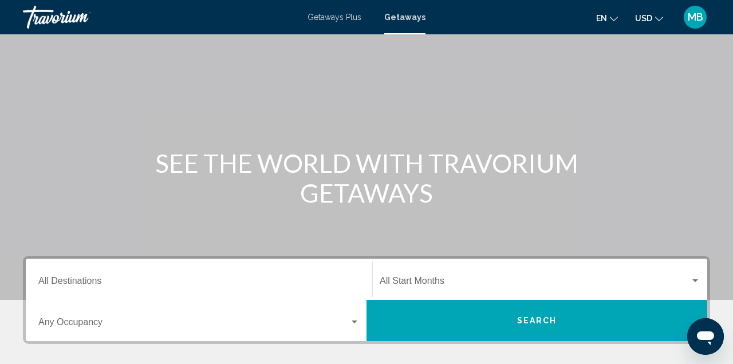
click at [691, 283] on div "Search widget" at bounding box center [695, 281] width 10 height 9
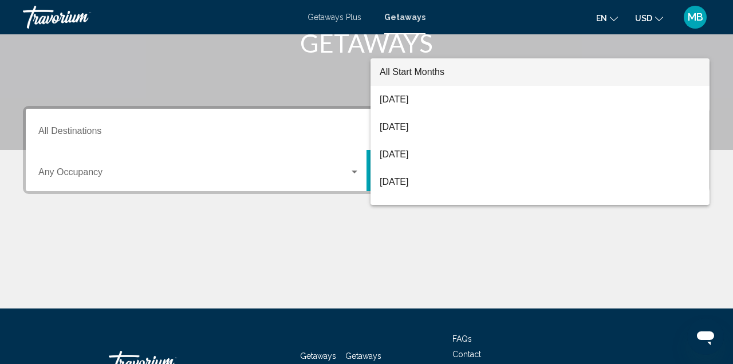
scroll to position [223, 0]
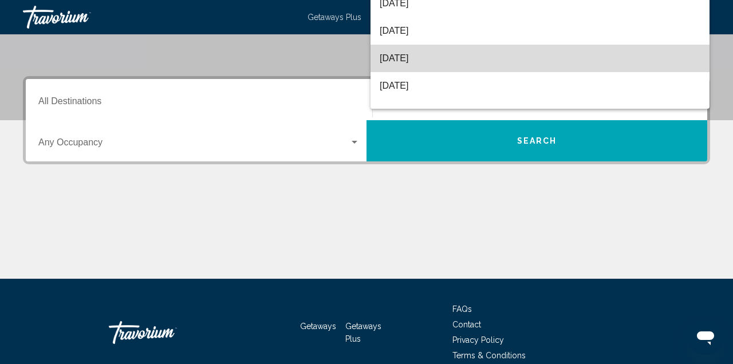
click at [438, 72] on span "[DATE]" at bounding box center [540, 59] width 321 height 28
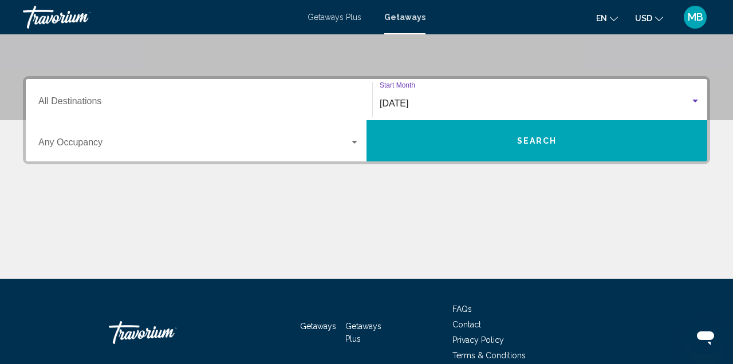
click at [110, 99] on input "Destination All Destinations" at bounding box center [198, 104] width 321 height 10
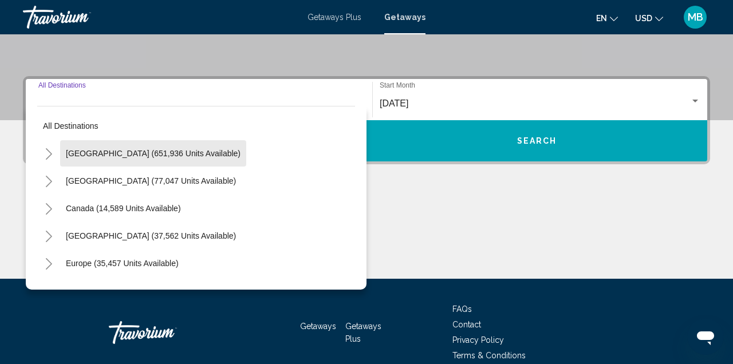
click at [179, 154] on span "United States (651,936 units available)" at bounding box center [153, 153] width 175 height 9
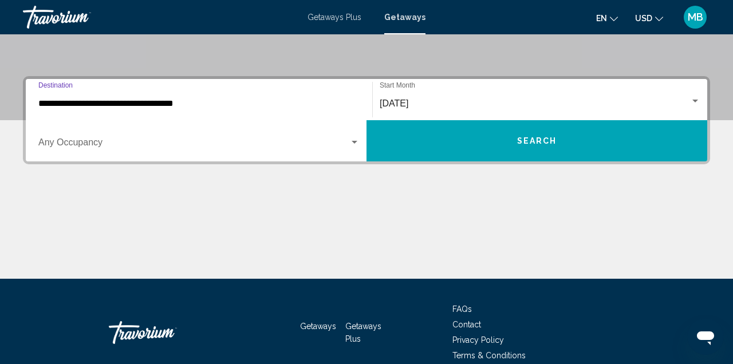
click at [158, 101] on input "**********" at bounding box center [198, 104] width 321 height 10
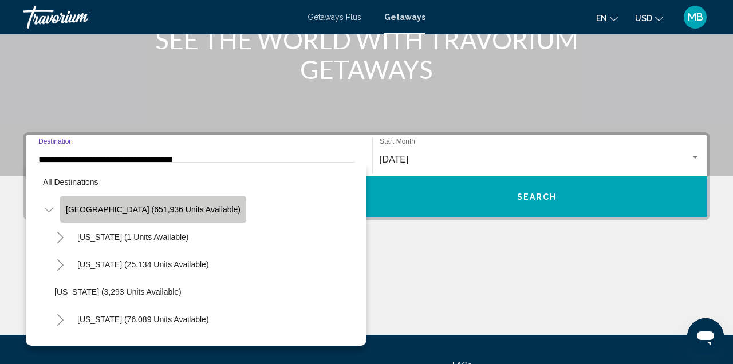
click at [179, 211] on span "United States (651,936 units available)" at bounding box center [153, 209] width 175 height 9
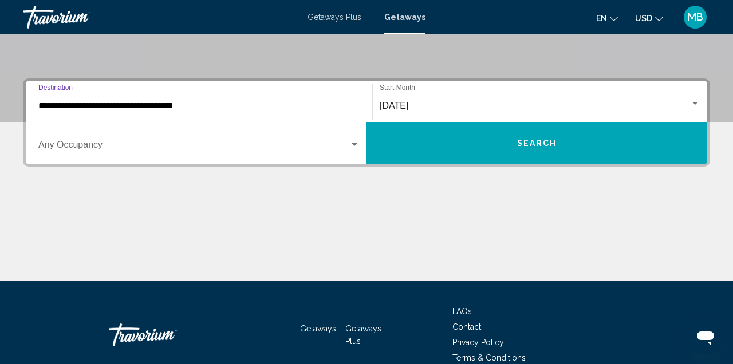
scroll to position [223, 0]
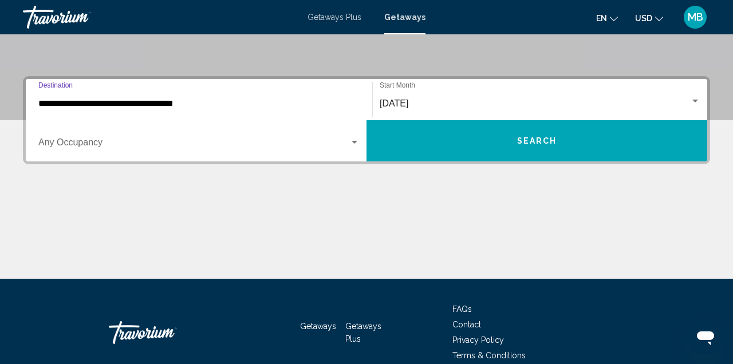
click at [183, 105] on input "**********" at bounding box center [198, 104] width 321 height 10
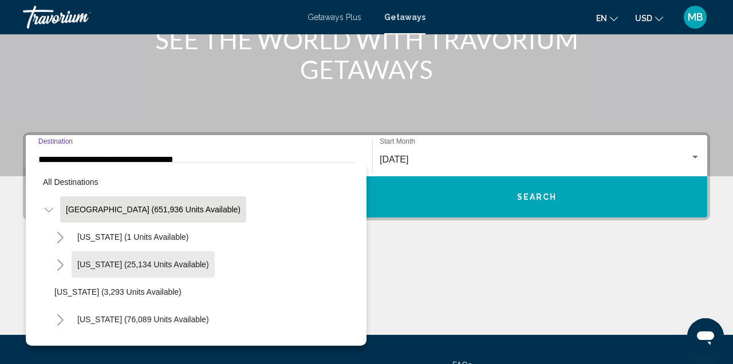
click at [164, 265] on span "Arizona (25,134 units available)" at bounding box center [143, 264] width 132 height 9
type input "**********"
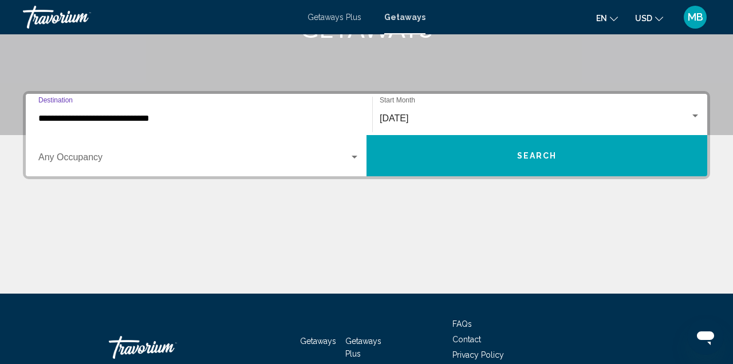
scroll to position [223, 0]
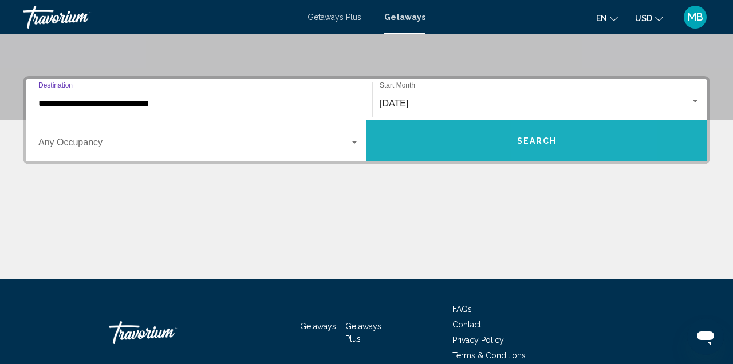
click at [555, 142] on span "Search" at bounding box center [537, 141] width 40 height 9
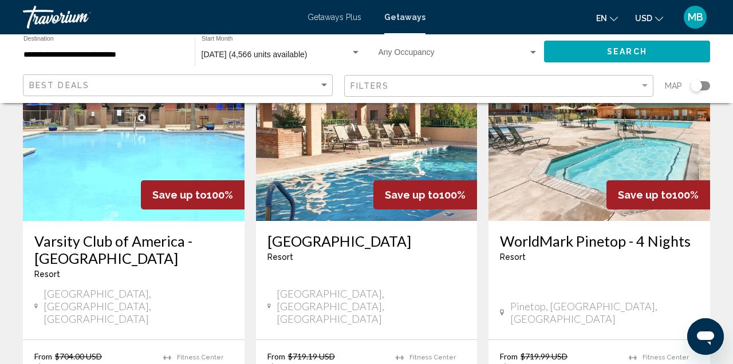
scroll to position [1476, 0]
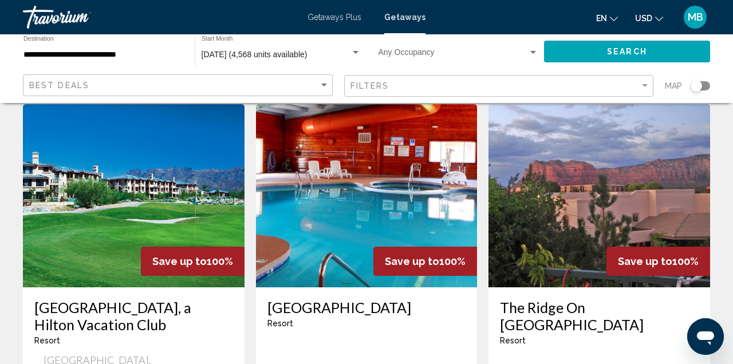
scroll to position [519, 0]
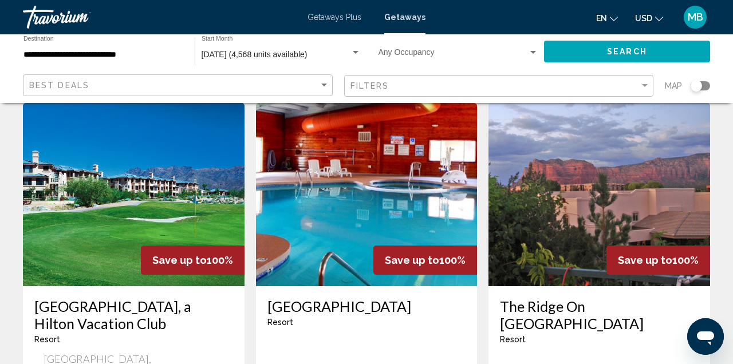
click at [712, 336] on icon "Open messaging window" at bounding box center [705, 339] width 17 height 14
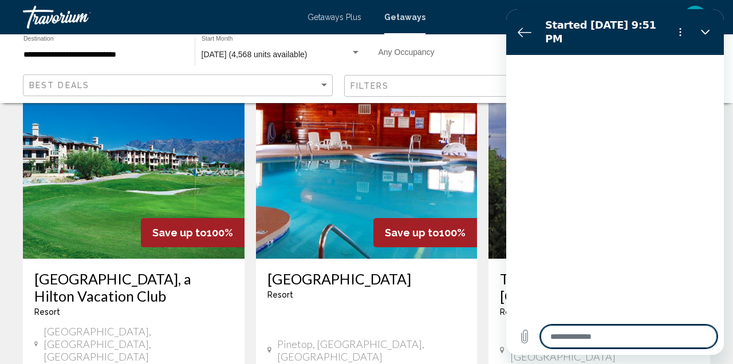
scroll to position [574, 0]
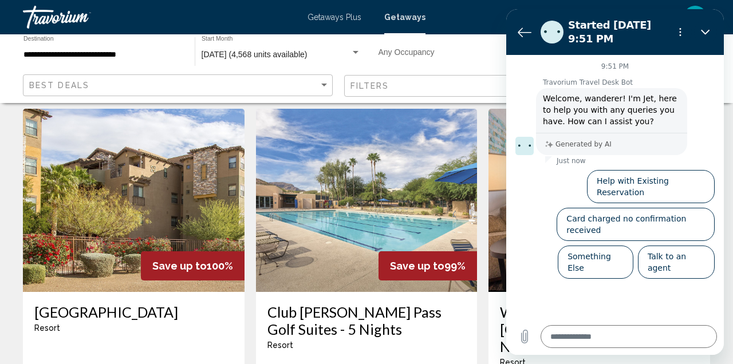
scroll to position [1380, 0]
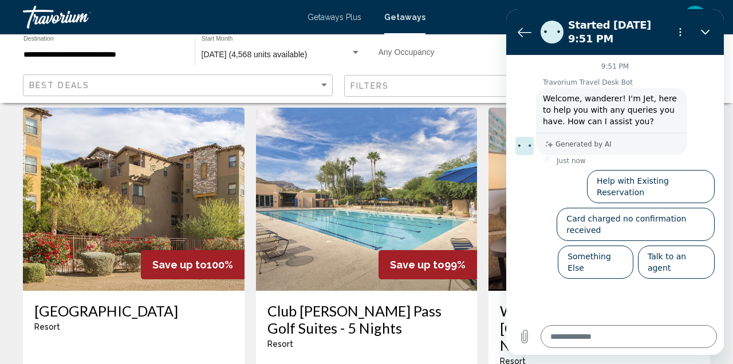
click at [697, 31] on button "Close" at bounding box center [705, 32] width 23 height 23
type textarea "*"
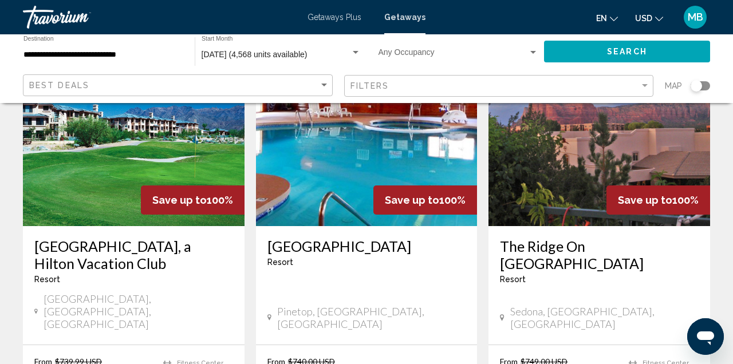
scroll to position [587, 0]
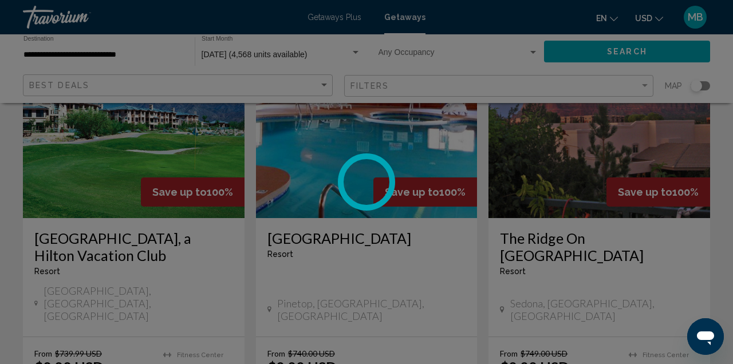
click at [620, 340] on div at bounding box center [366, 182] width 733 height 364
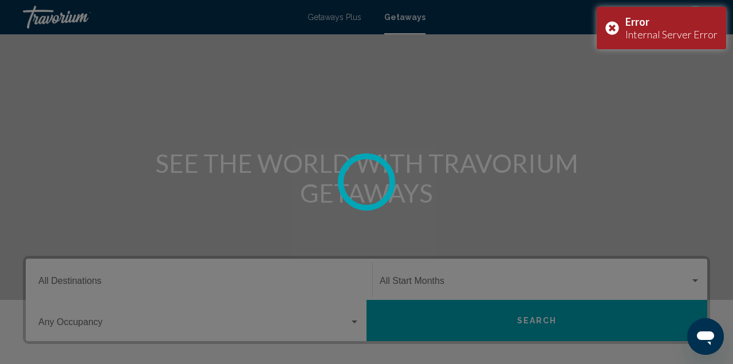
scroll to position [43, 0]
